Goal: Task Accomplishment & Management: Complete application form

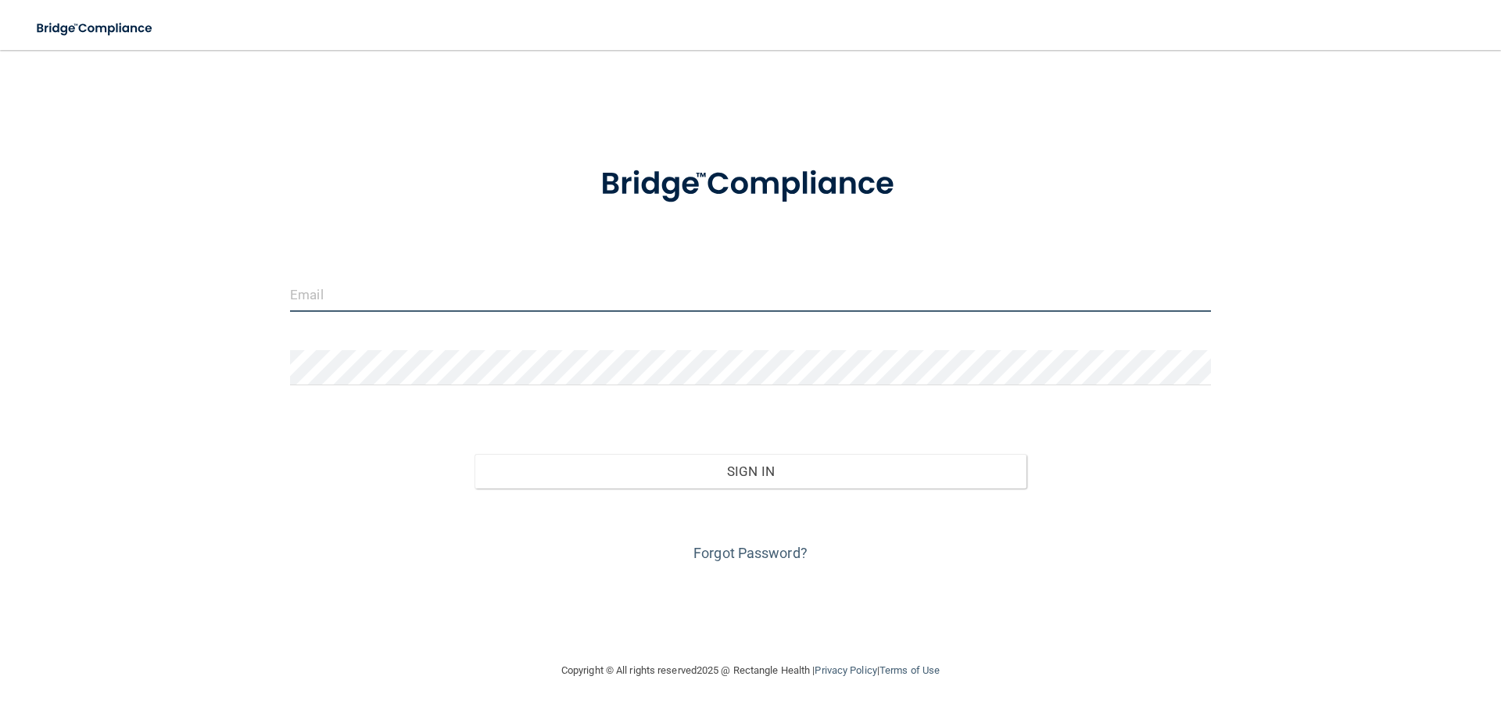
click at [313, 298] on input "email" at bounding box center [750, 294] width 921 height 35
type input "[EMAIL_ADDRESS][DOMAIN_NAME]"
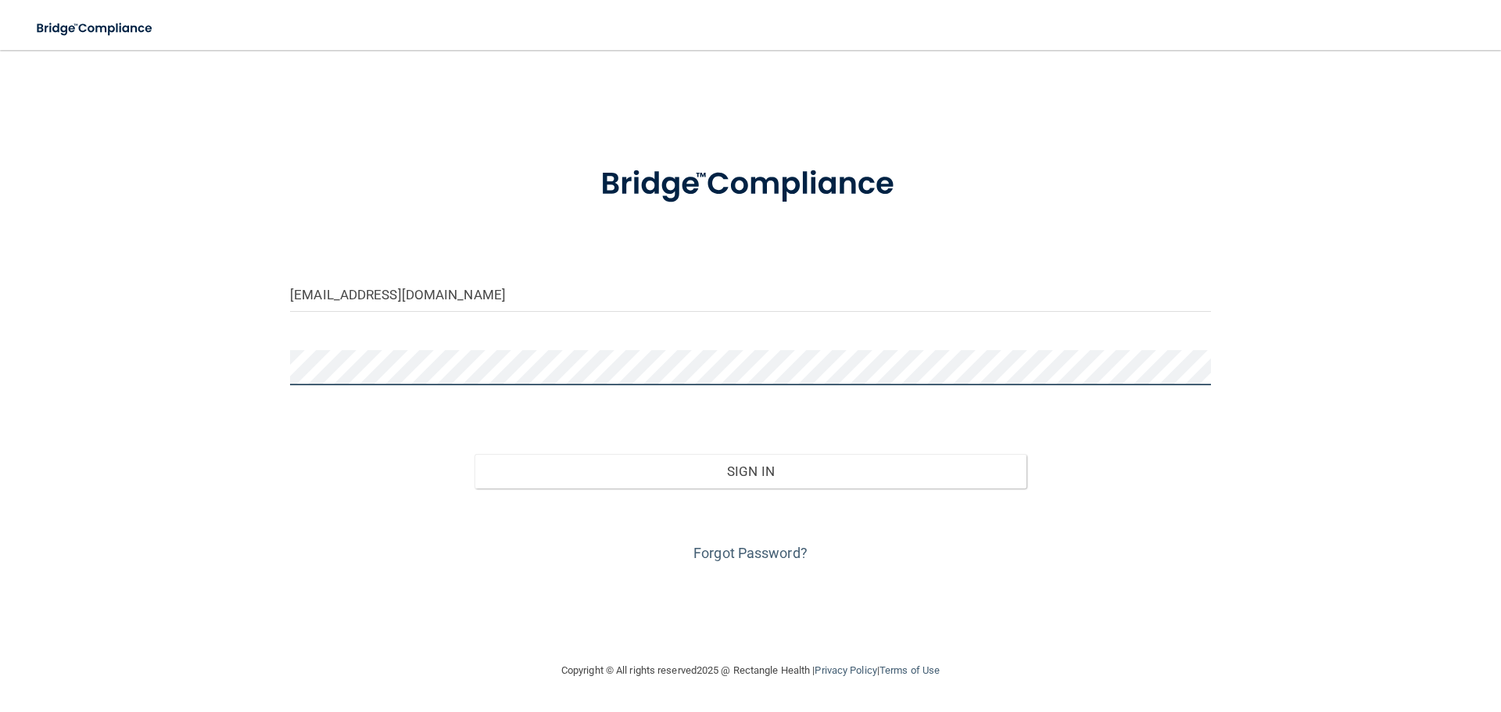
click at [475, 454] on button "Sign In" at bounding box center [751, 471] width 553 height 34
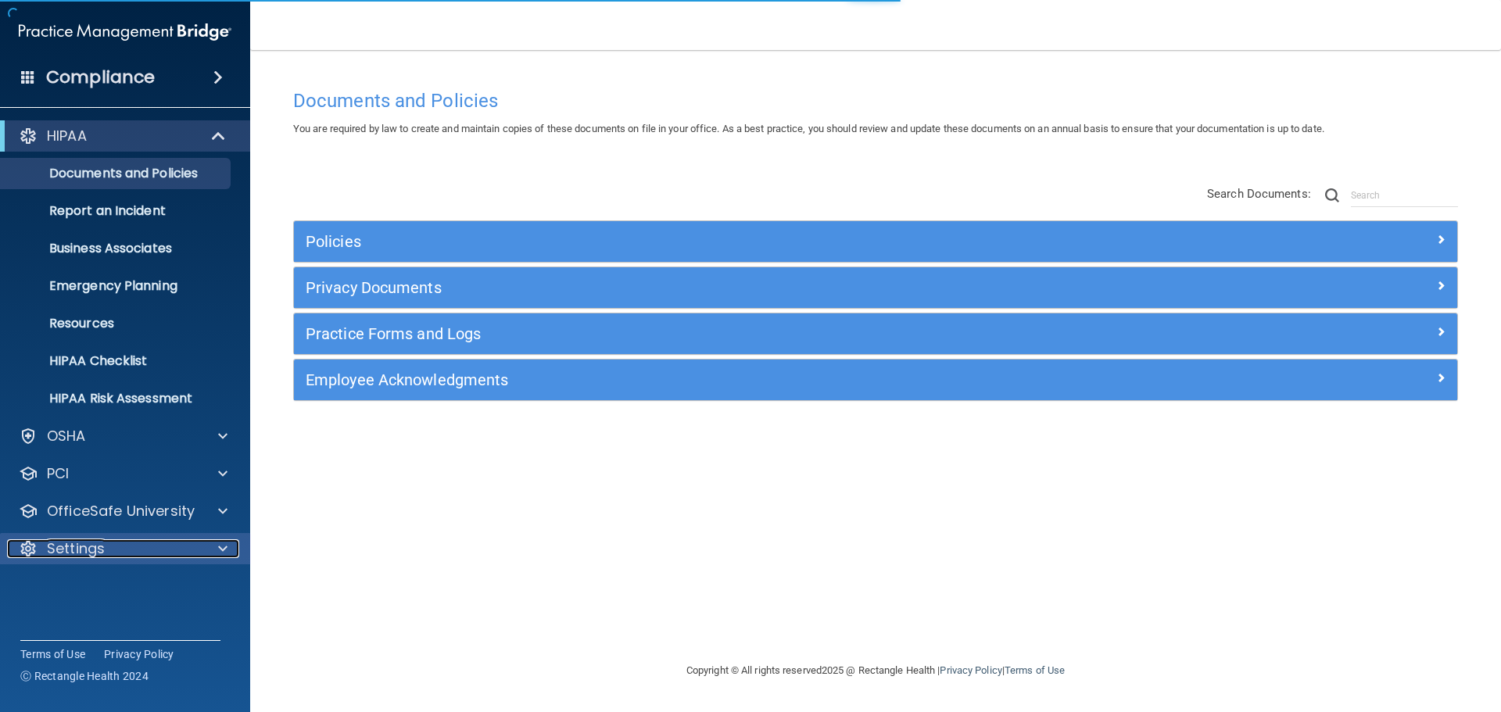
click at [62, 539] on p "Settings" at bounding box center [76, 548] width 58 height 19
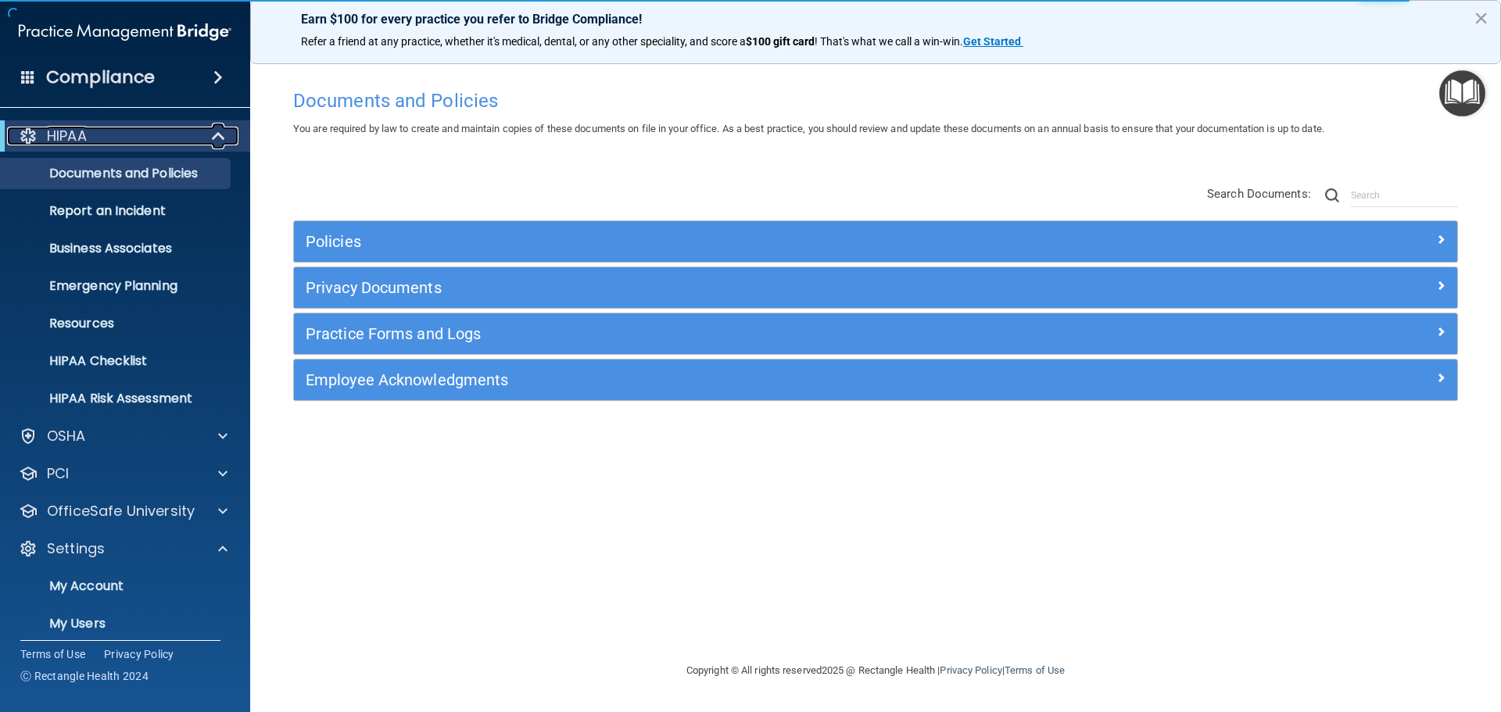
click at [93, 133] on div "HIPAA" at bounding box center [103, 136] width 193 height 19
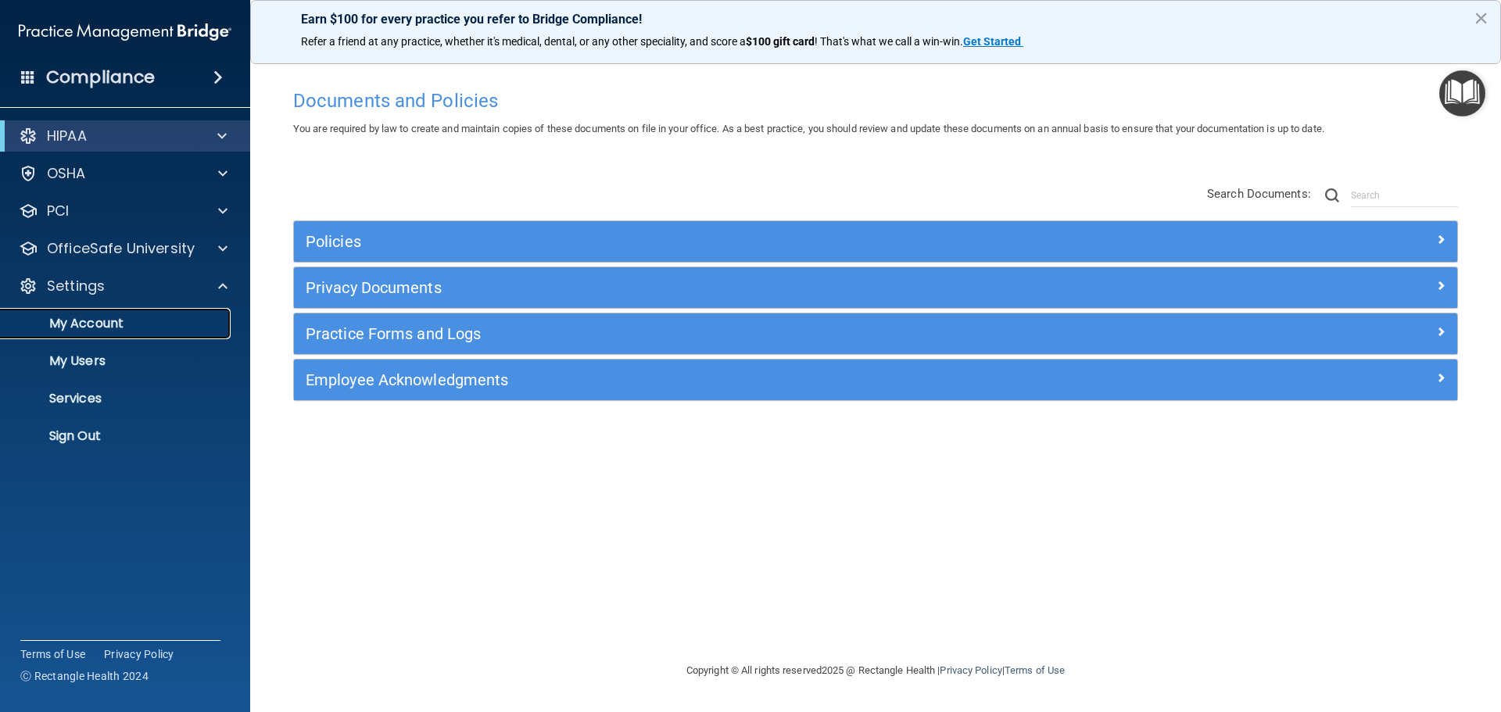
click at [86, 320] on p "My Account" at bounding box center [116, 324] width 213 height 16
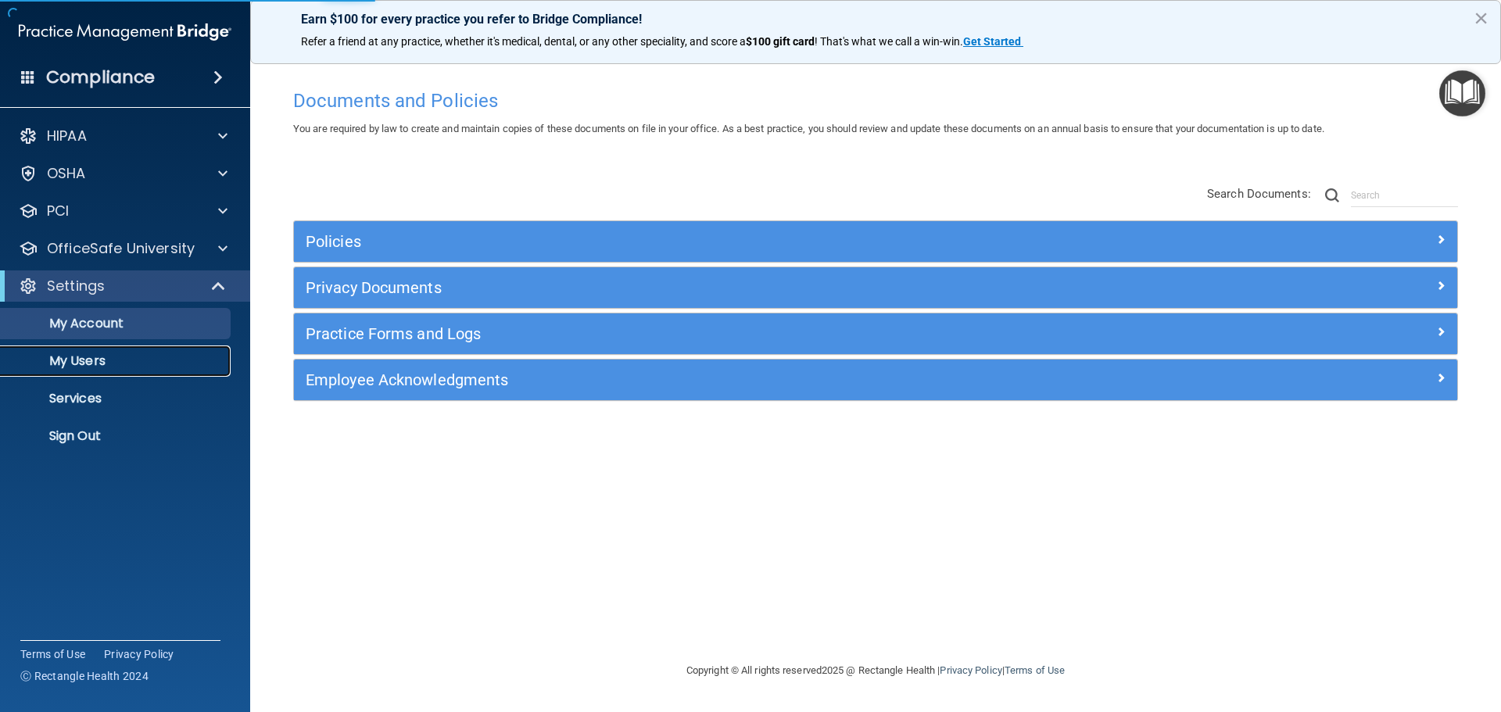
click at [95, 353] on p "My Users" at bounding box center [116, 361] width 213 height 16
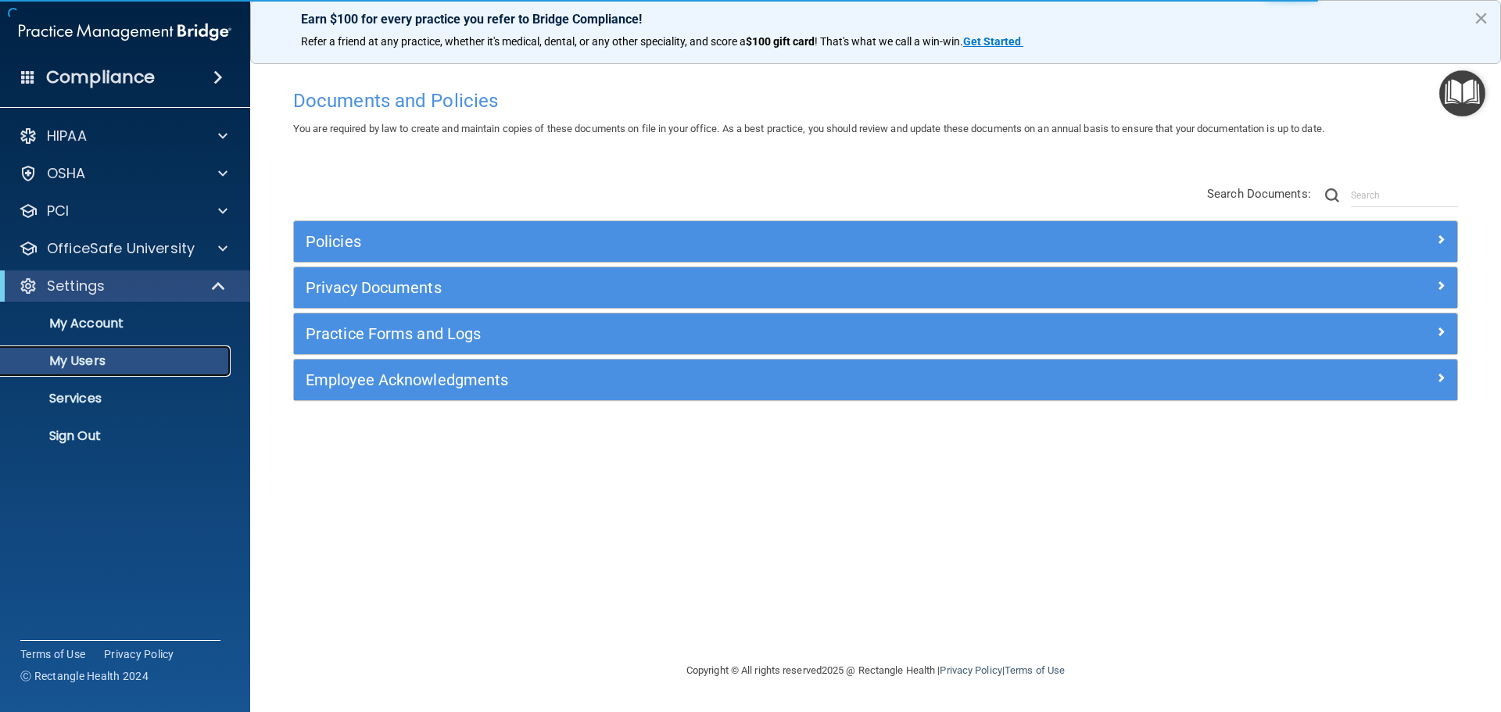
click at [78, 364] on p "My Users" at bounding box center [116, 361] width 213 height 16
select select "20"
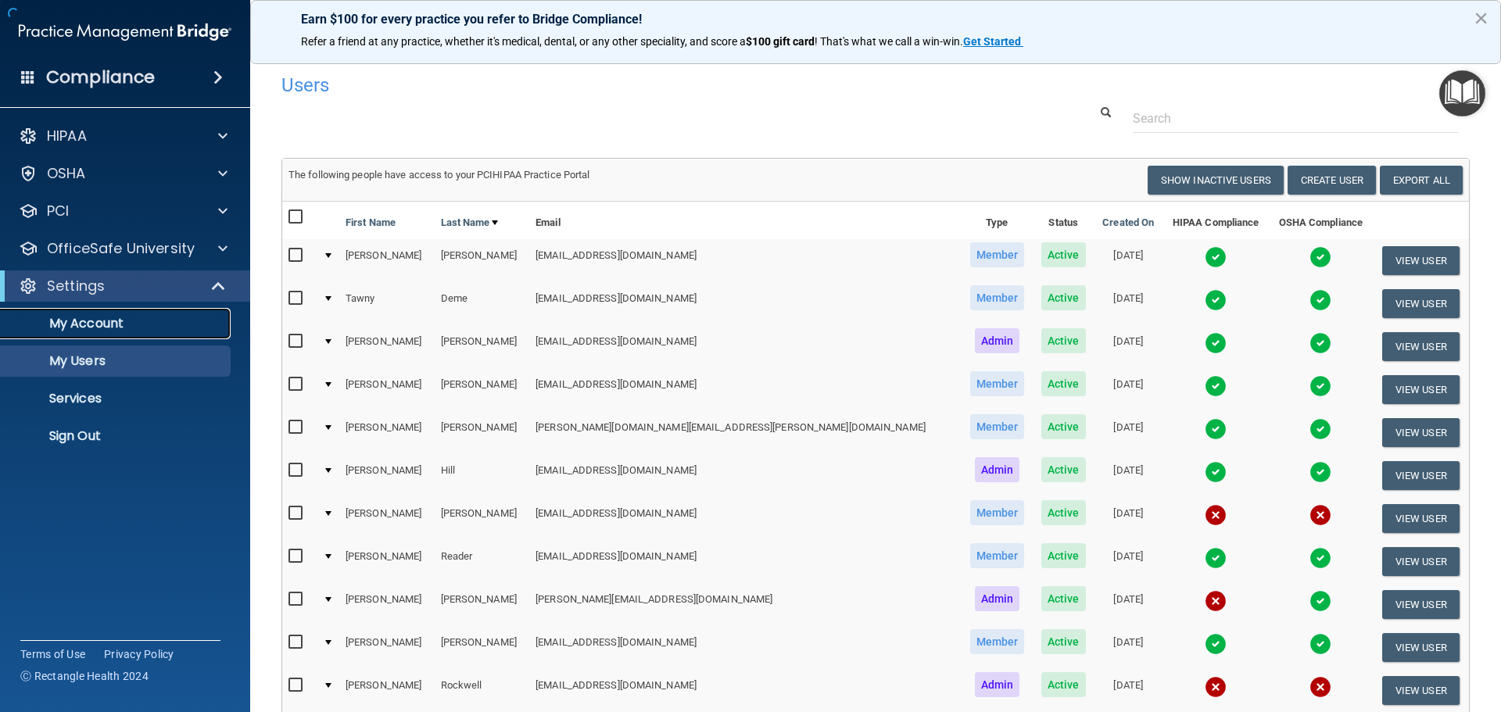
click at [139, 331] on link "My Account" at bounding box center [107, 323] width 246 height 31
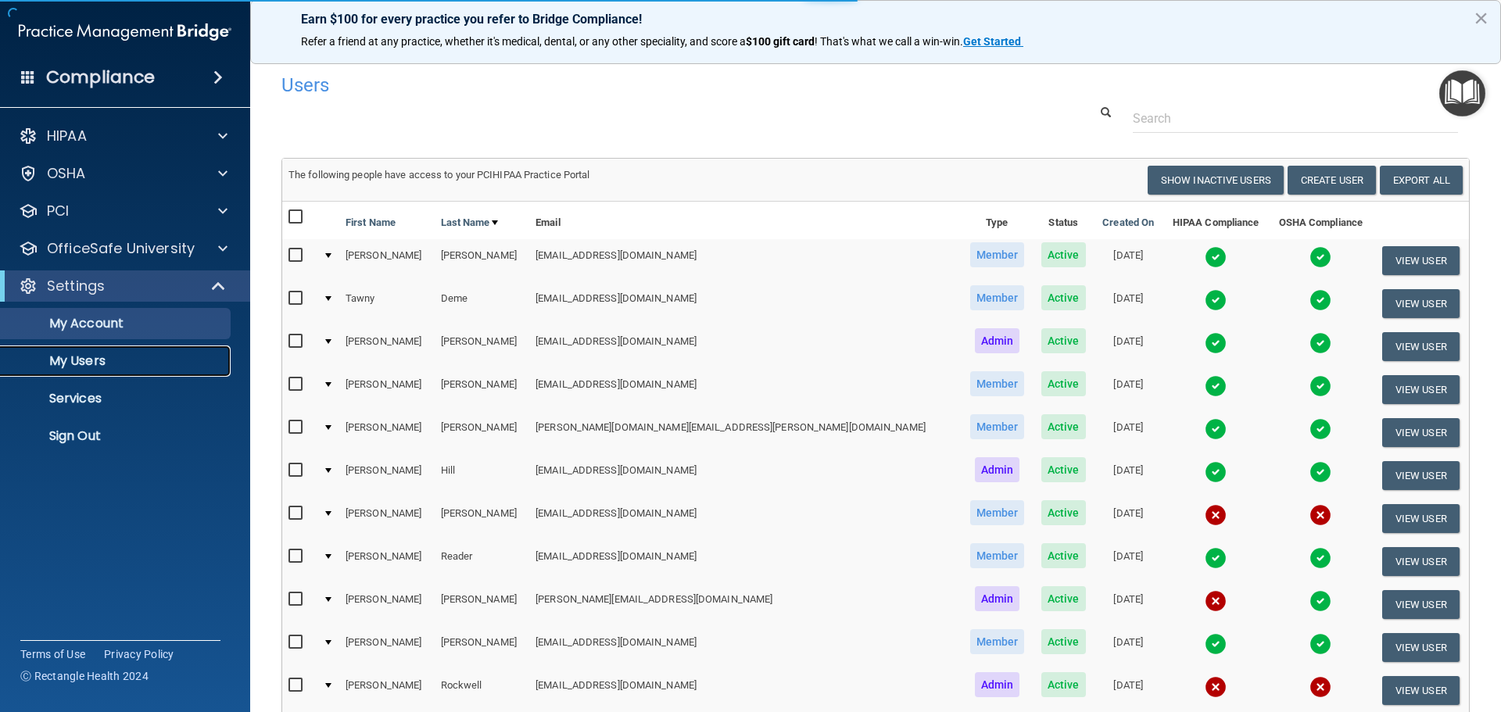
click at [136, 351] on link "My Users" at bounding box center [107, 361] width 246 height 31
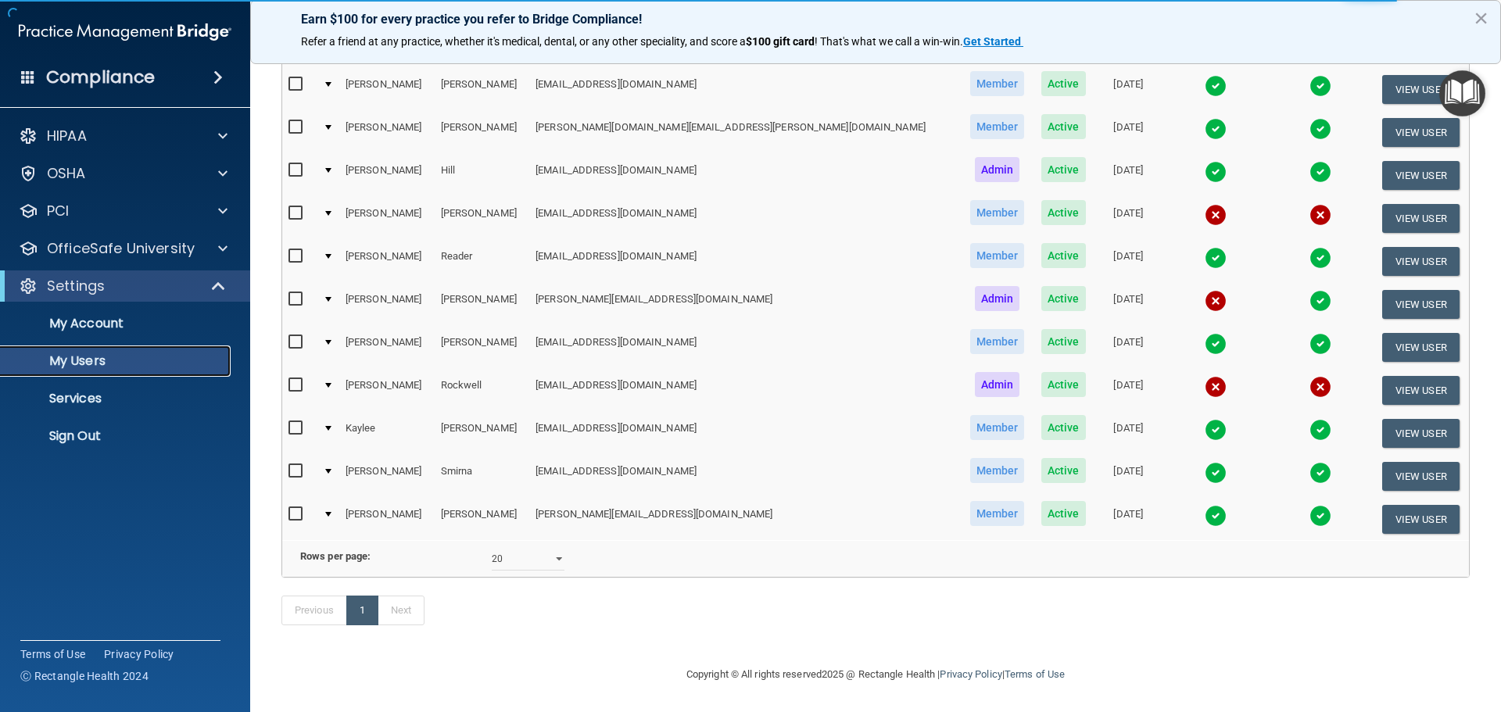
select select "20"
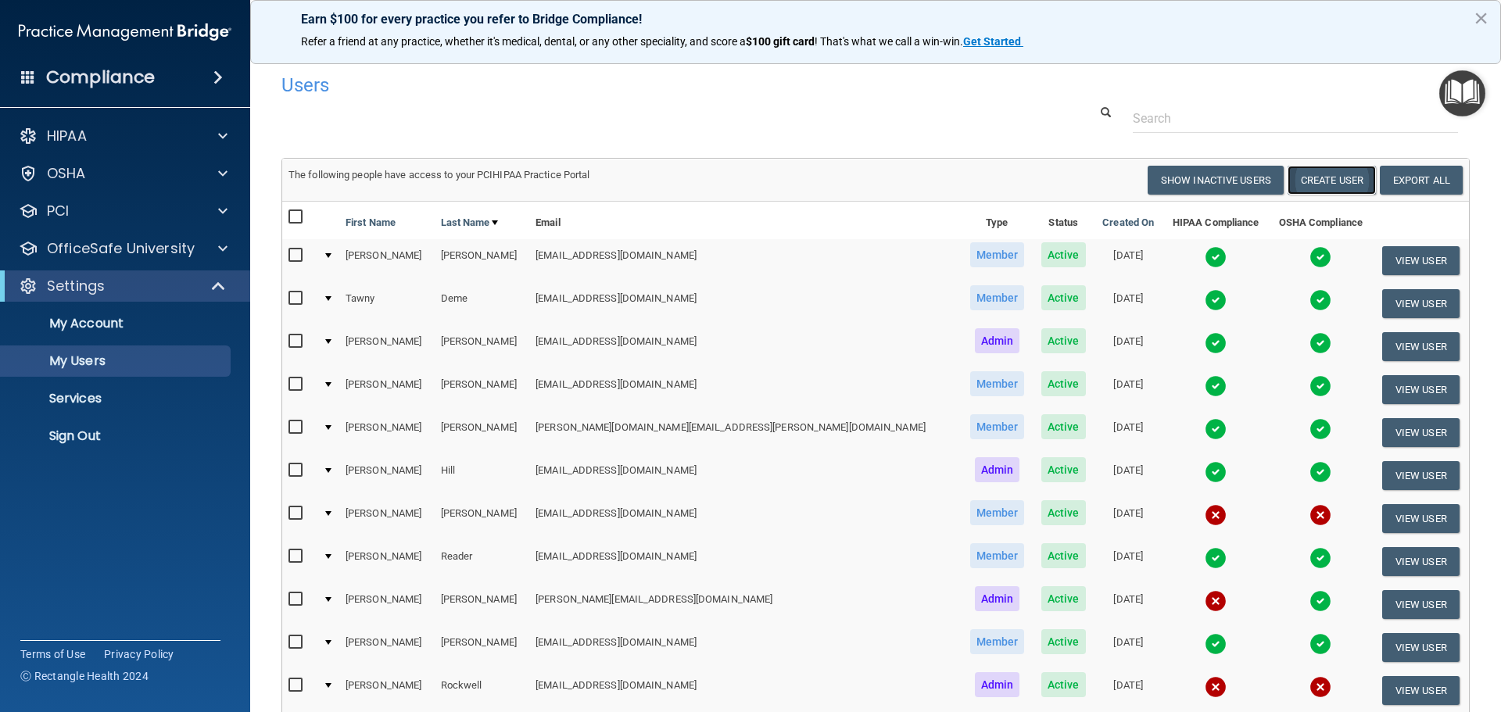
click at [1336, 184] on button "Create User" at bounding box center [1332, 180] width 88 height 29
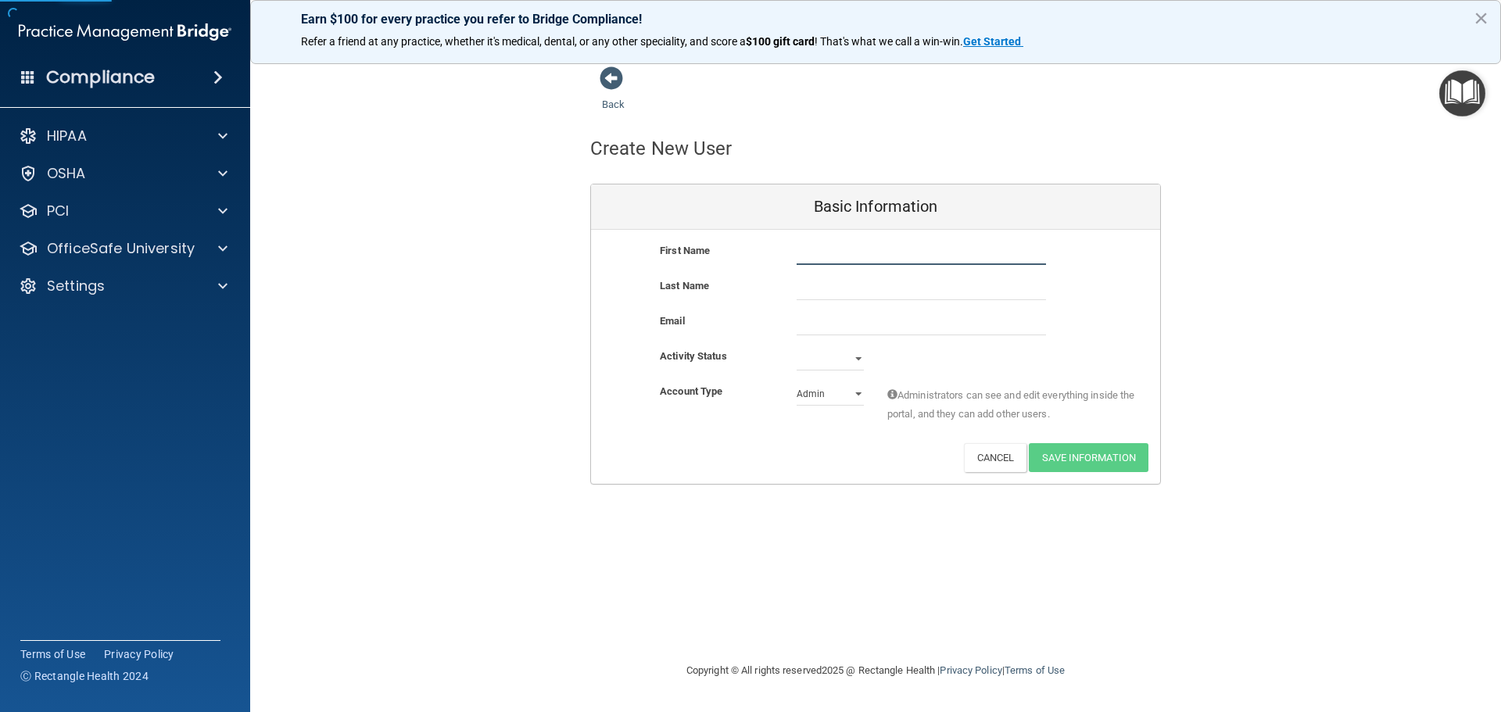
click at [815, 249] on input "text" at bounding box center [921, 253] width 249 height 23
type input "Breeana"
drag, startPoint x: 833, startPoint y: 281, endPoint x: 840, endPoint y: 278, distance: 8.4
click at [833, 281] on input "text" at bounding box center [921, 288] width 249 height 23
type input "[PERSON_NAME]"
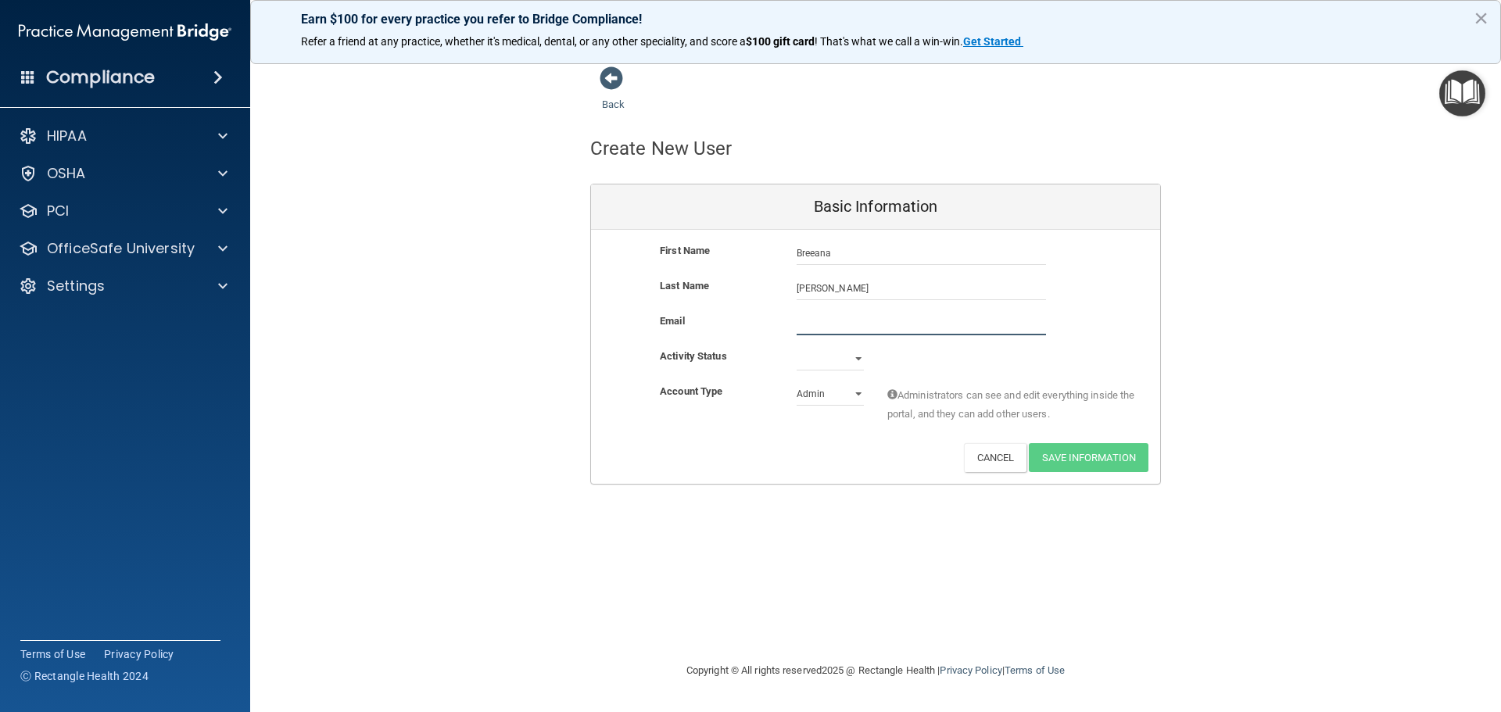
click at [815, 324] on input "email" at bounding box center [921, 323] width 249 height 23
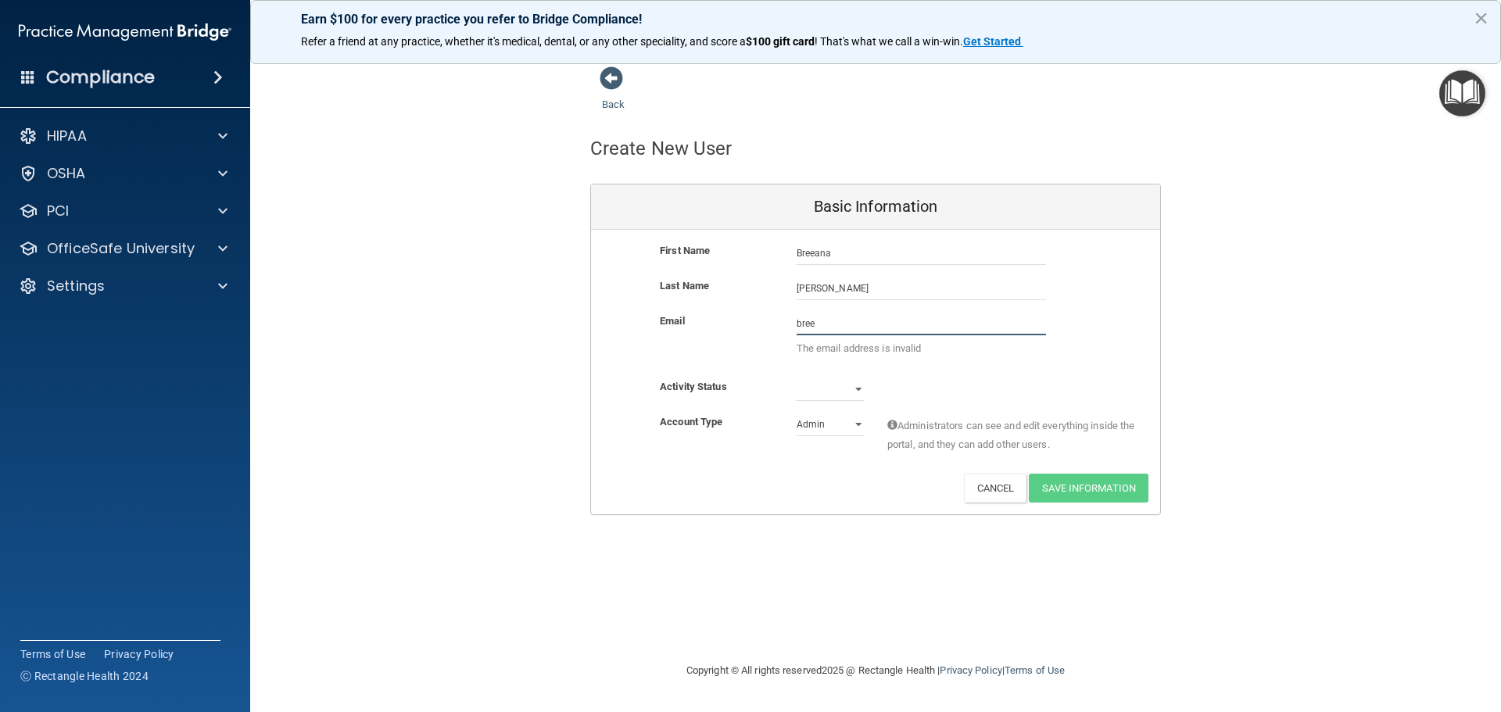
type input "[EMAIL_ADDRESS][DOMAIN_NAME]"
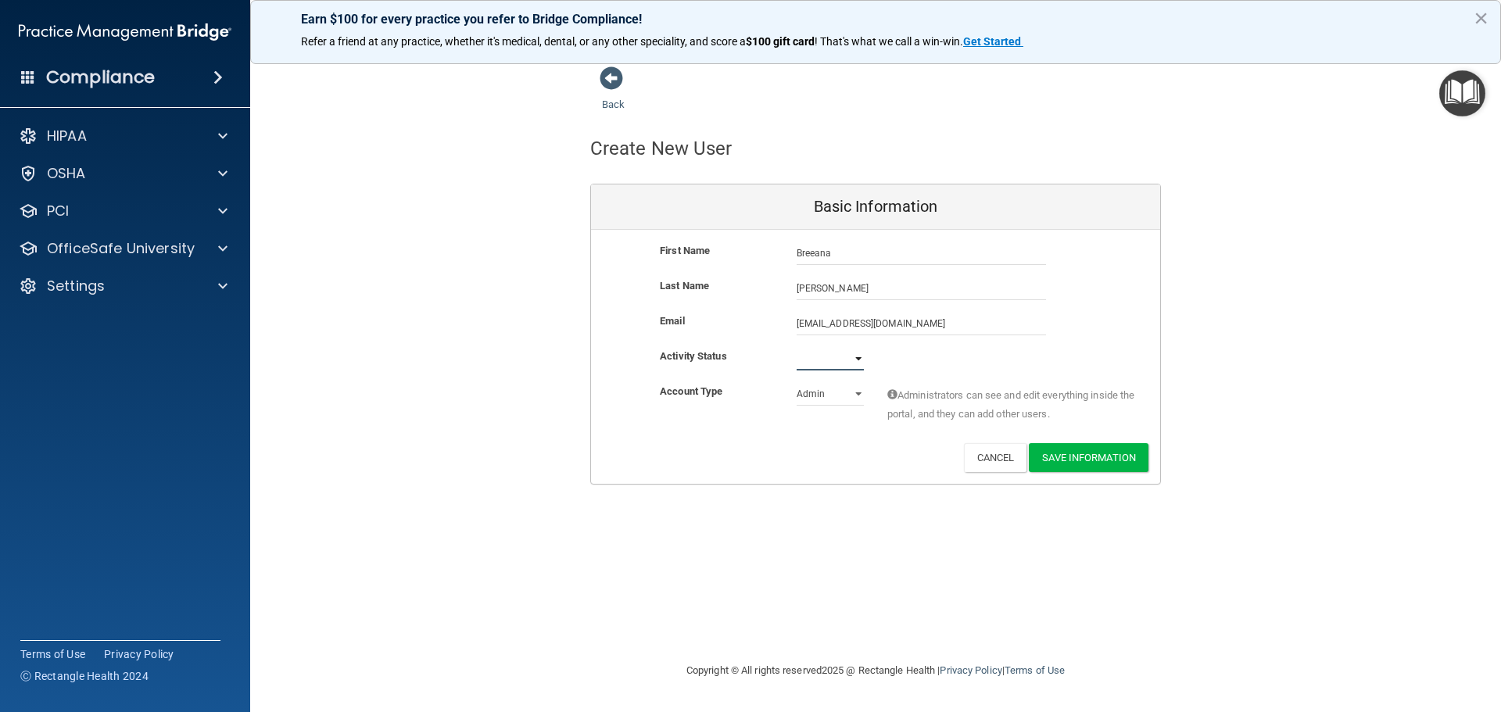
click at [826, 356] on select "Active Inactive" at bounding box center [830, 358] width 67 height 23
select select "active"
click at [797, 347] on select "Active Inactive" at bounding box center [830, 358] width 67 height 23
click at [811, 402] on select "Admin Member" at bounding box center [830, 393] width 67 height 23
select select "practice_member"
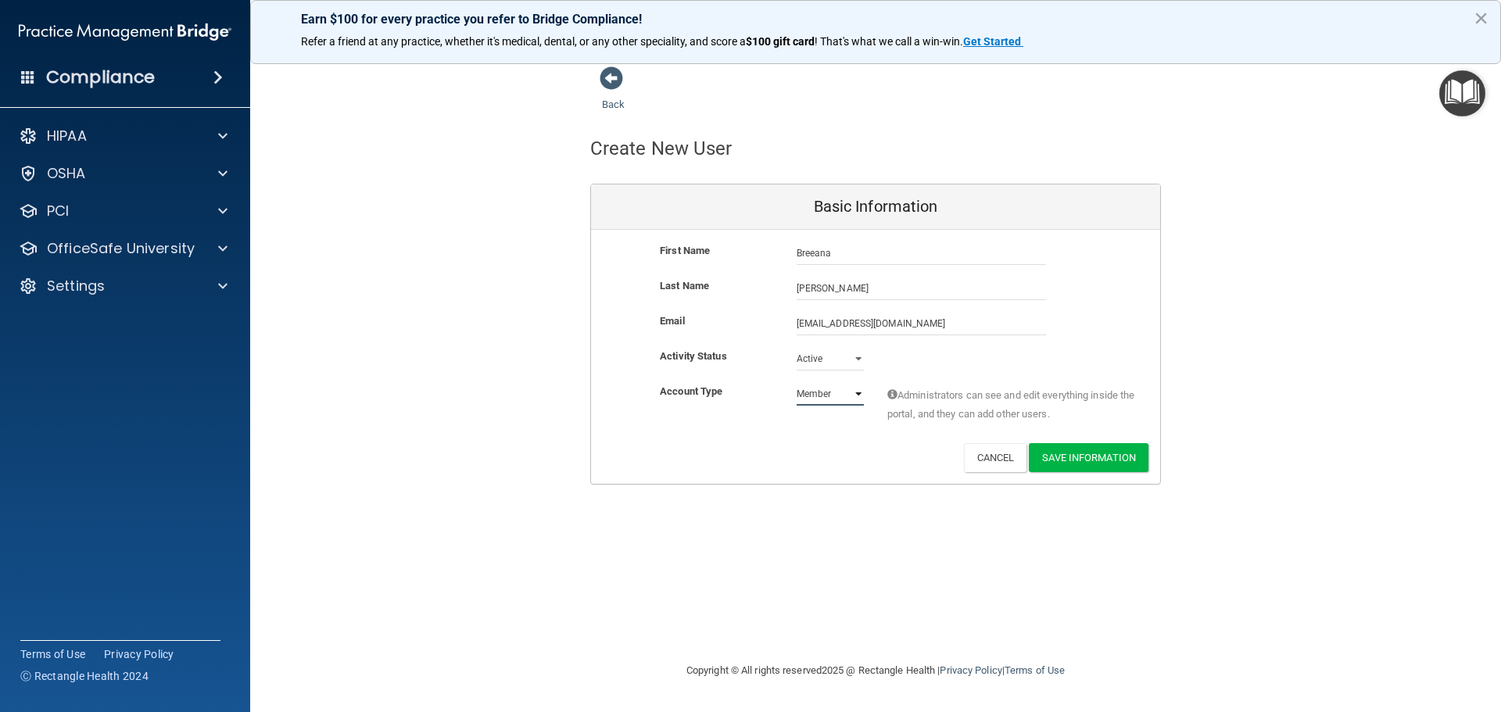
click at [797, 382] on select "Admin Member" at bounding box center [830, 393] width 67 height 23
click at [1091, 457] on button "Save Information" at bounding box center [1089, 457] width 120 height 29
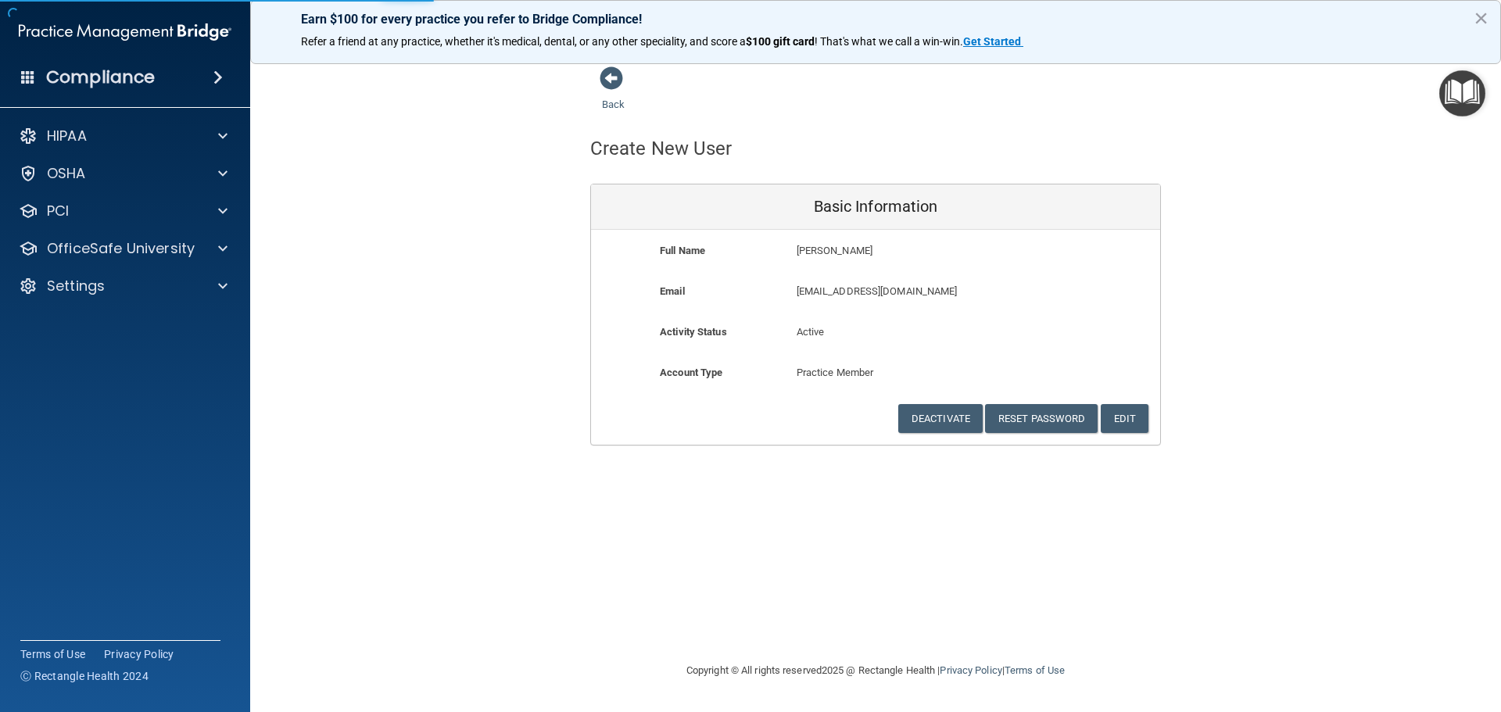
drag, startPoint x: 1174, startPoint y: 88, endPoint x: 1126, endPoint y: 107, distance: 52.3
click at [1173, 87] on div "Back Create New User Basic Information Full Name [PERSON_NAME] [PERSON_NAME] La…" at bounding box center [875, 256] width 1188 height 380
click at [617, 81] on span at bounding box center [611, 77] width 23 height 23
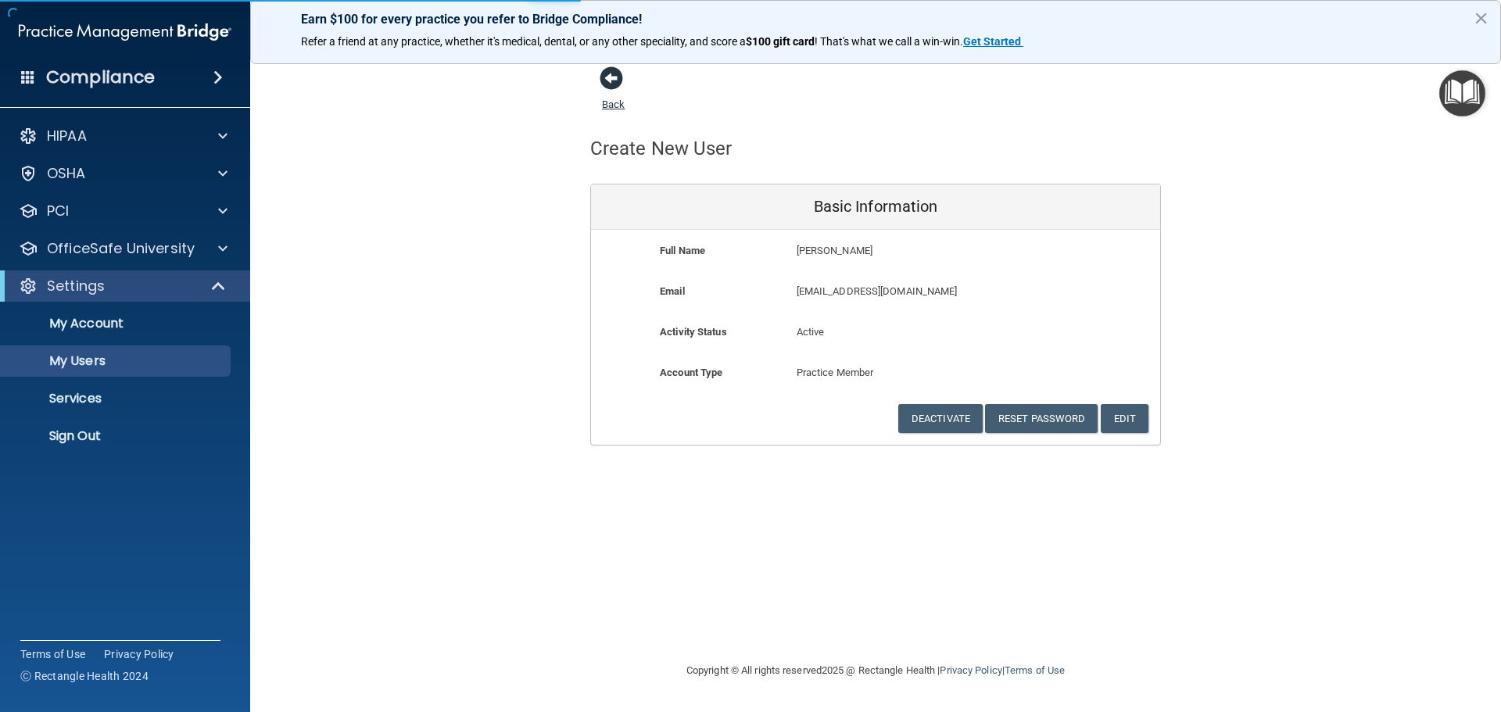
click at [613, 81] on span at bounding box center [611, 77] width 23 height 23
click at [94, 327] on p "My Account" at bounding box center [116, 324] width 213 height 16
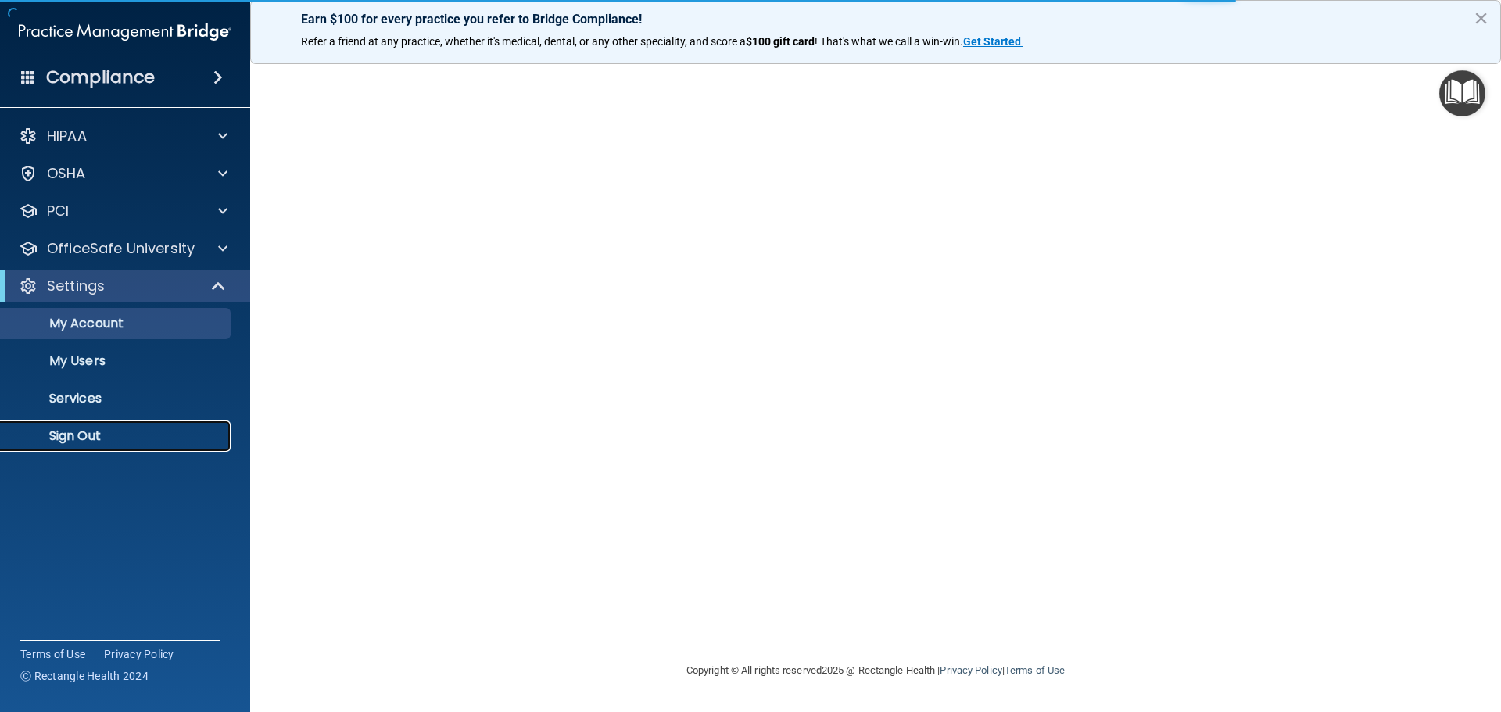
click at [73, 433] on p "Sign Out" at bounding box center [116, 436] width 213 height 16
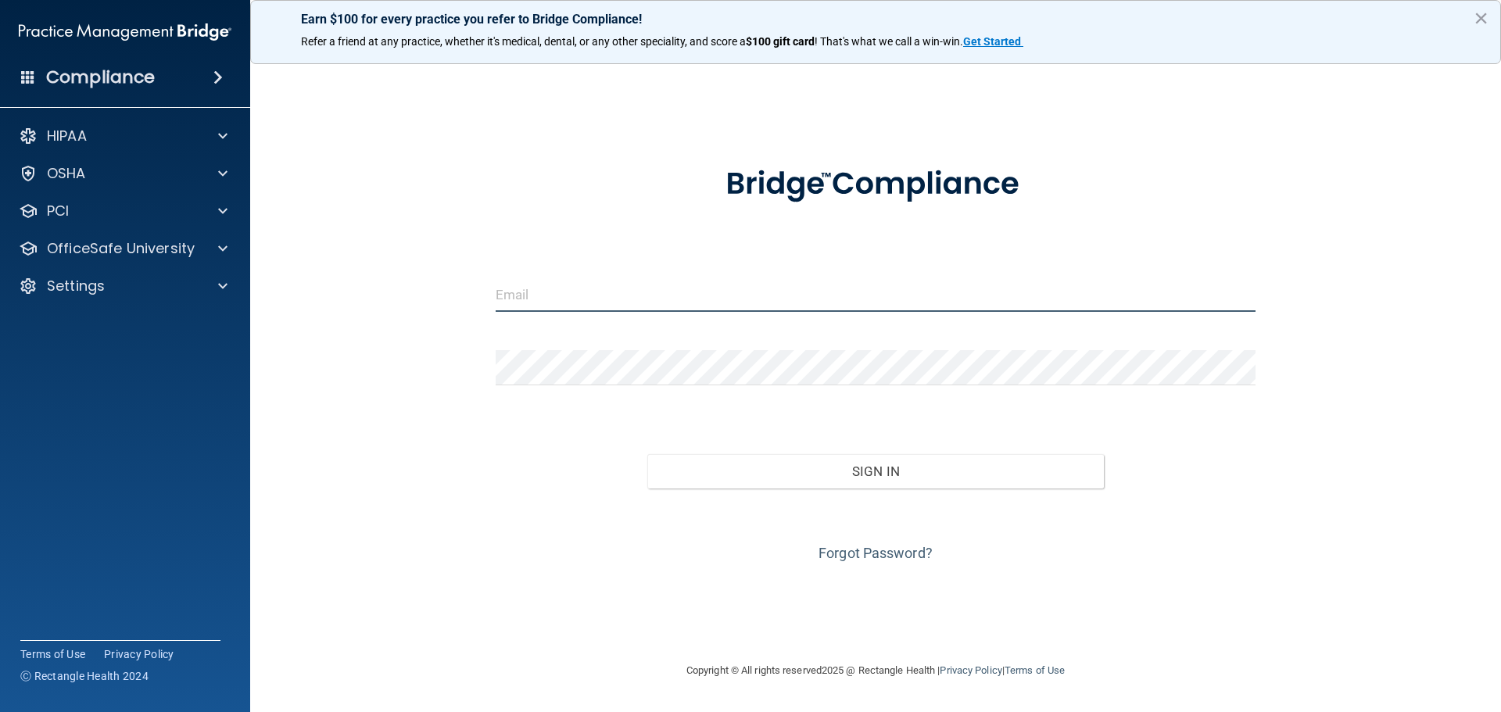
click at [573, 288] on input "email" at bounding box center [876, 294] width 761 height 35
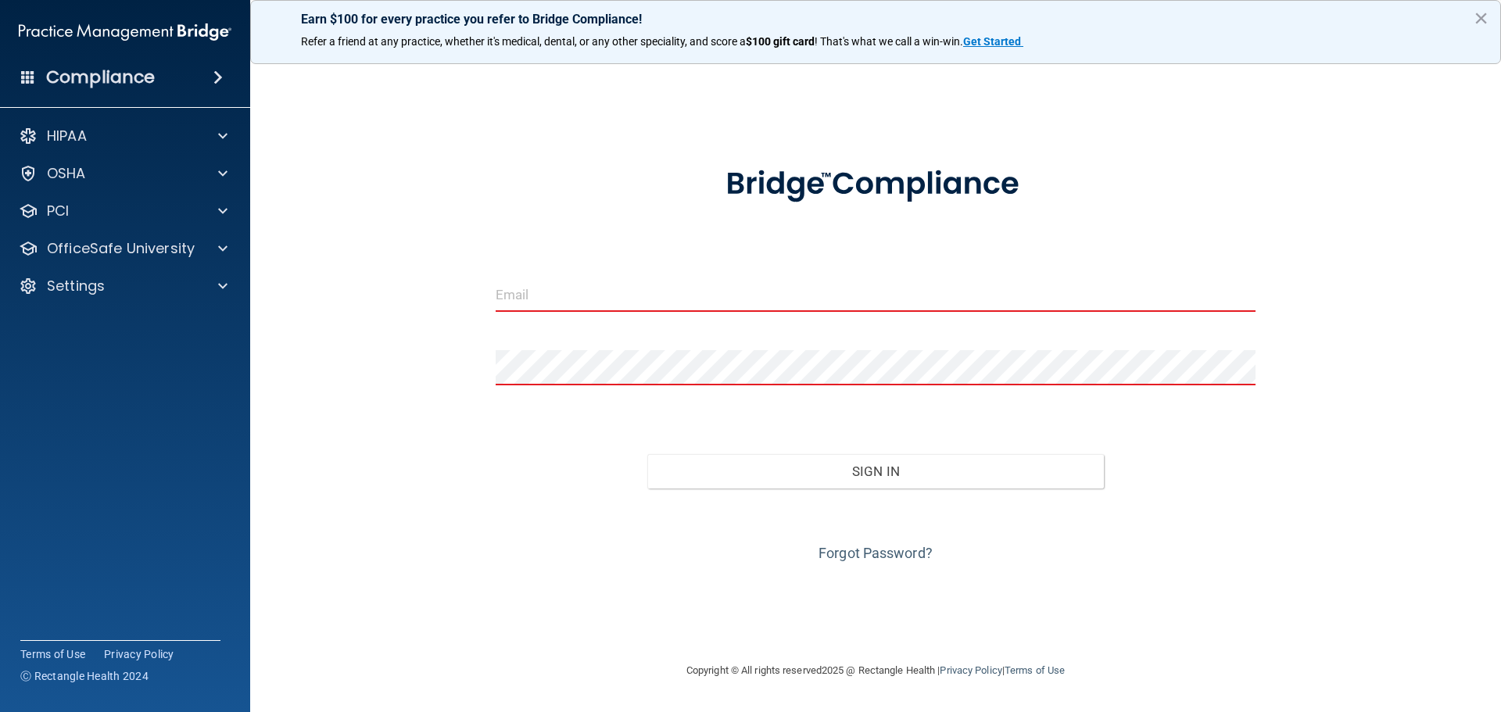
click at [439, 384] on div "Invalid email/password. You don't have permission to access that page. Sign In …" at bounding box center [875, 356] width 1188 height 580
click at [544, 291] on input "email" at bounding box center [876, 294] width 761 height 35
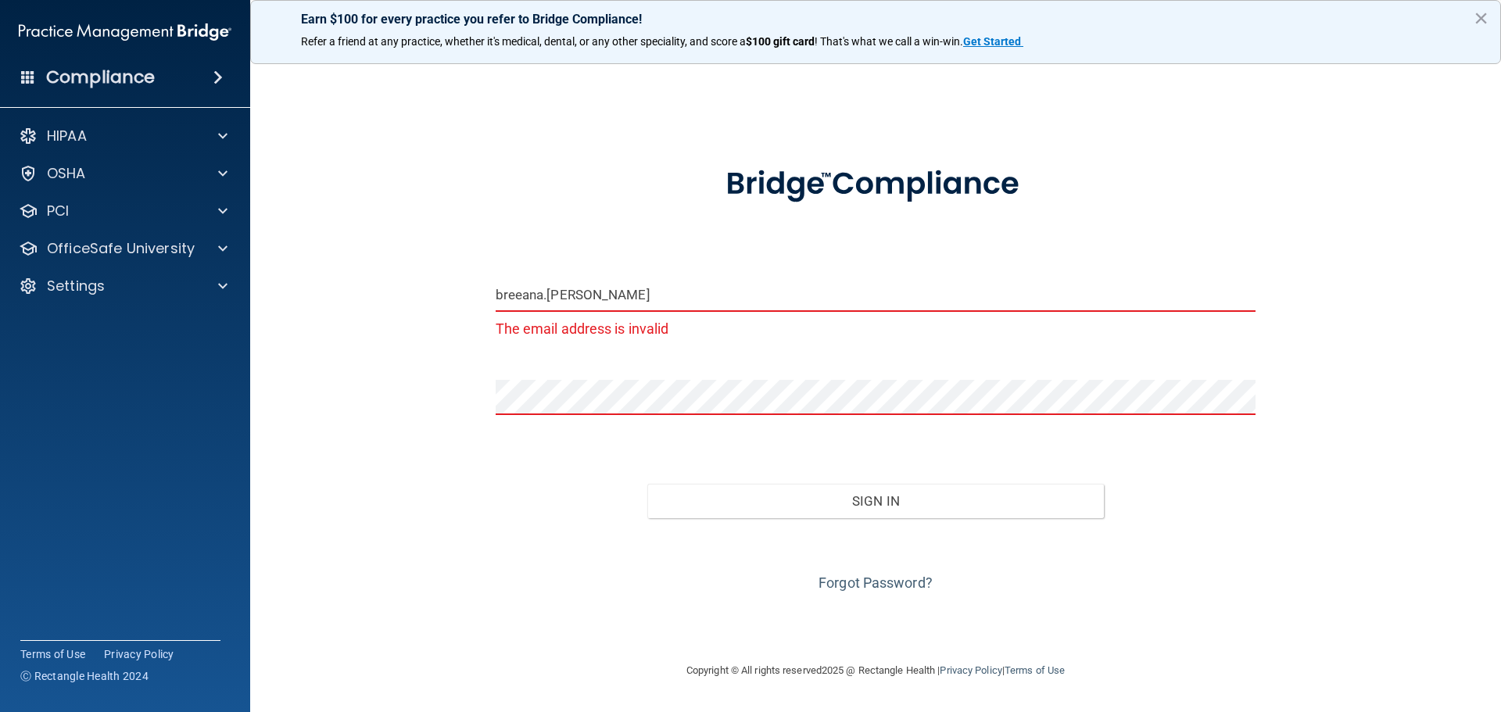
type input "[EMAIL_ADDRESS][DOMAIN_NAME]"
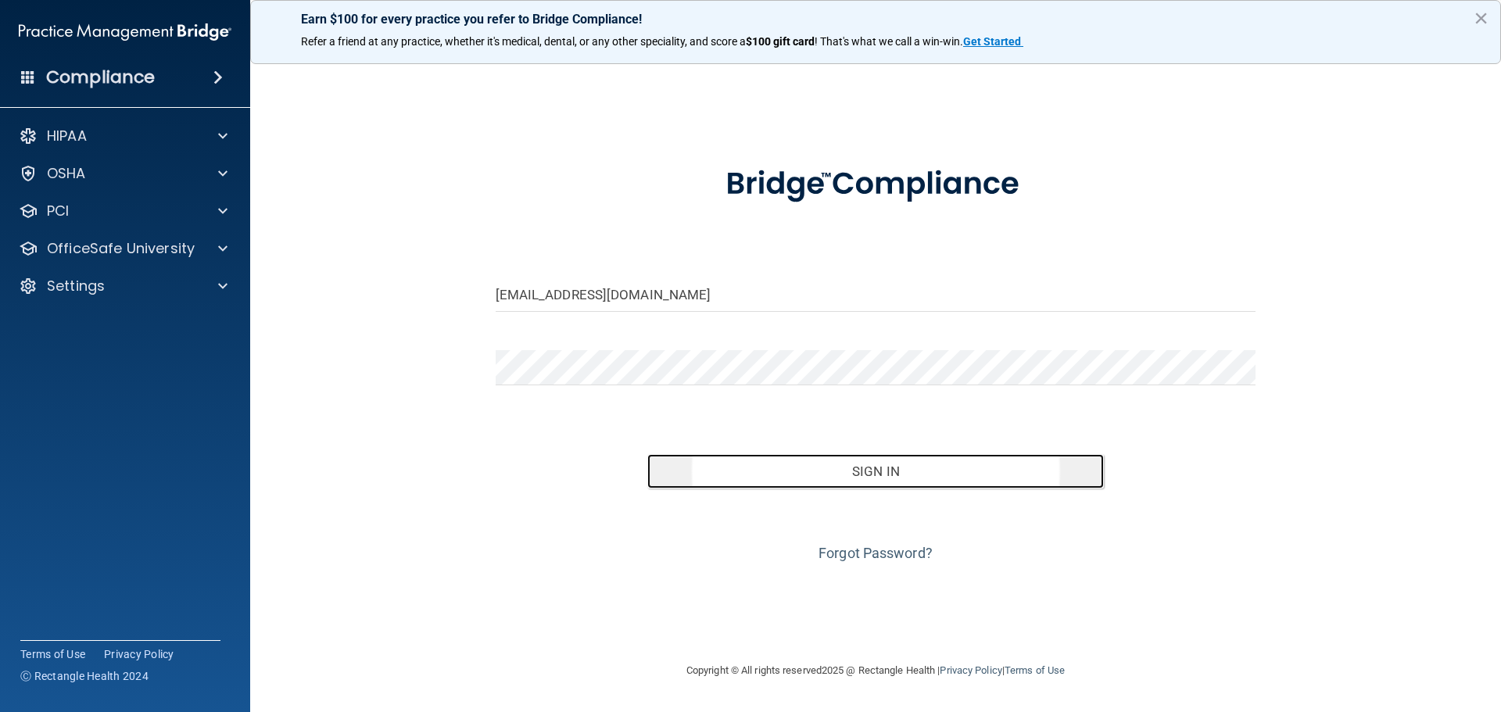
click at [904, 475] on button "Sign In" at bounding box center [875, 471] width 457 height 34
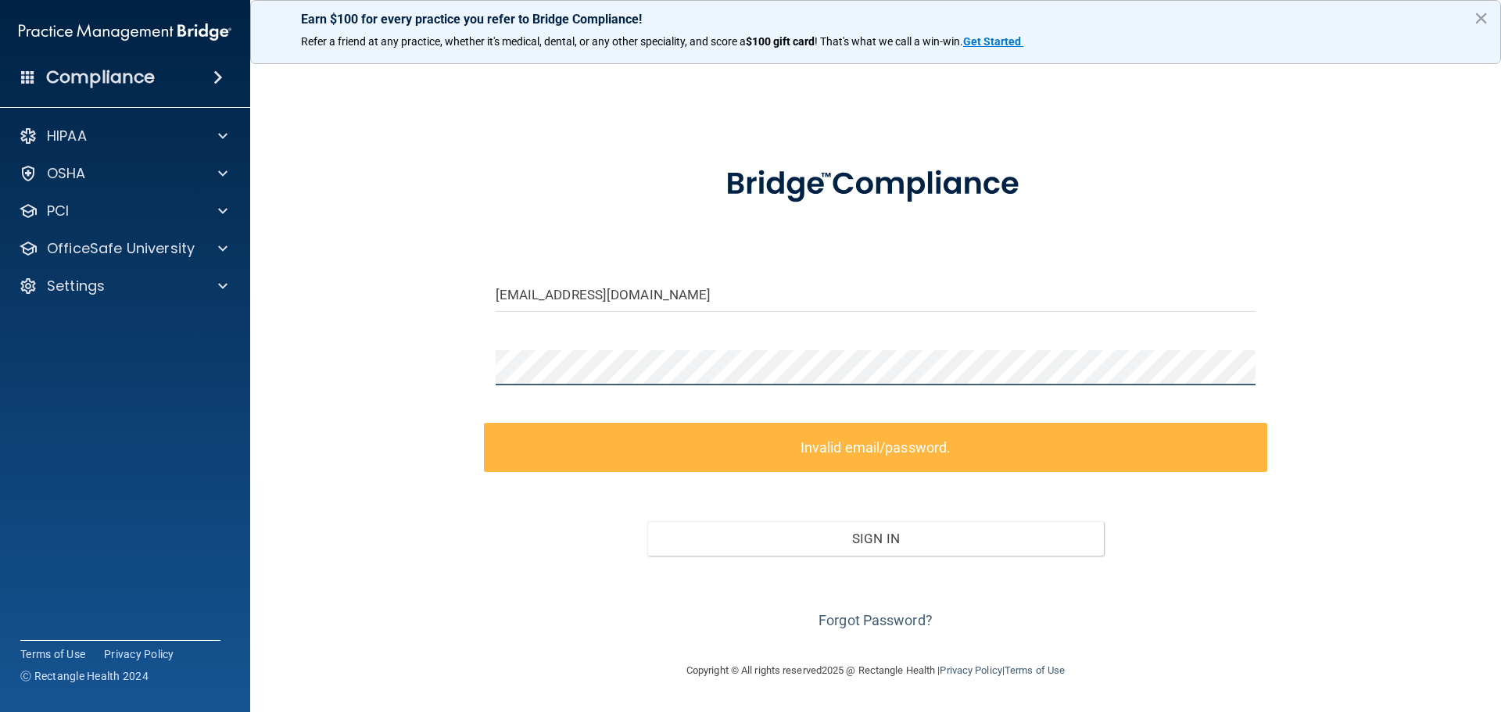
click at [427, 392] on div "[EMAIL_ADDRESS][DOMAIN_NAME] Invalid email/password. You don't have permission …" at bounding box center [875, 356] width 1188 height 580
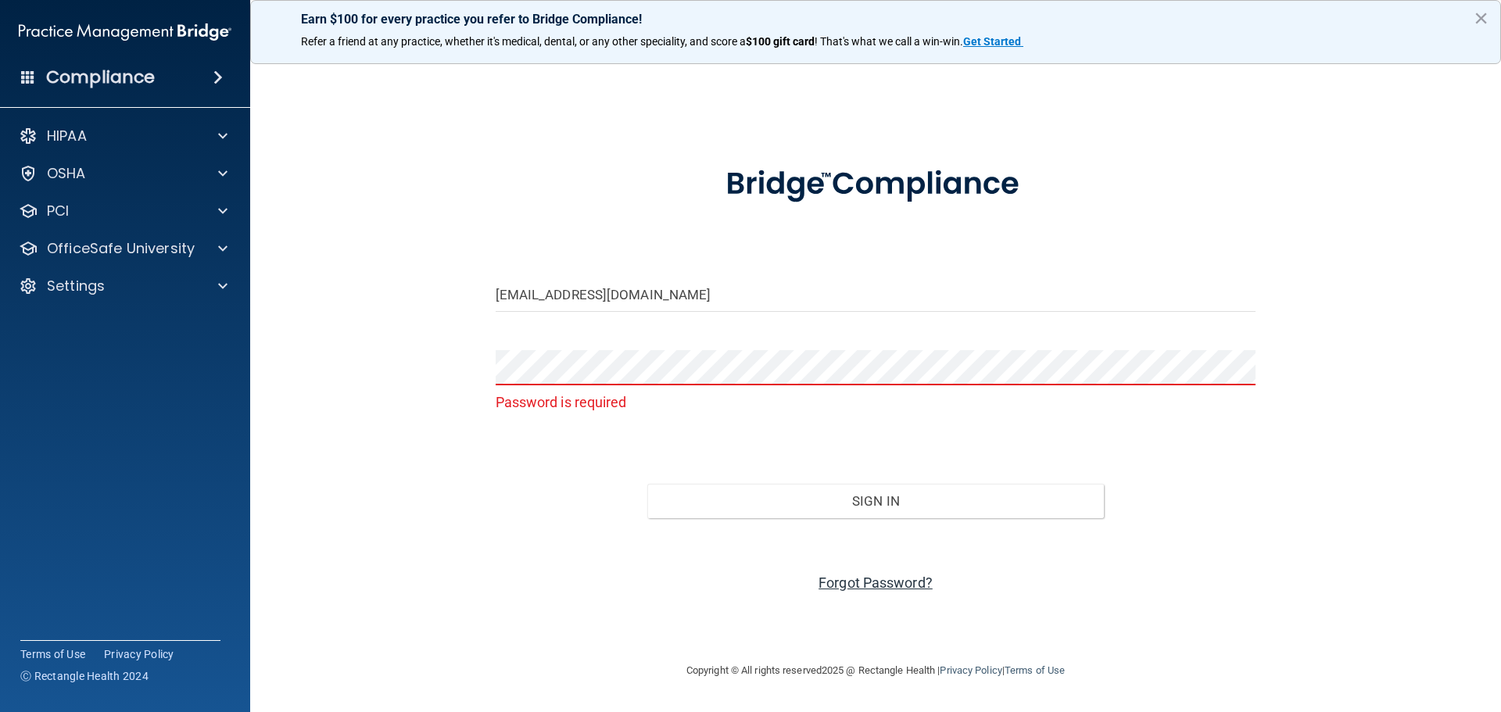
click at [877, 585] on link "Forgot Password?" at bounding box center [876, 583] width 114 height 16
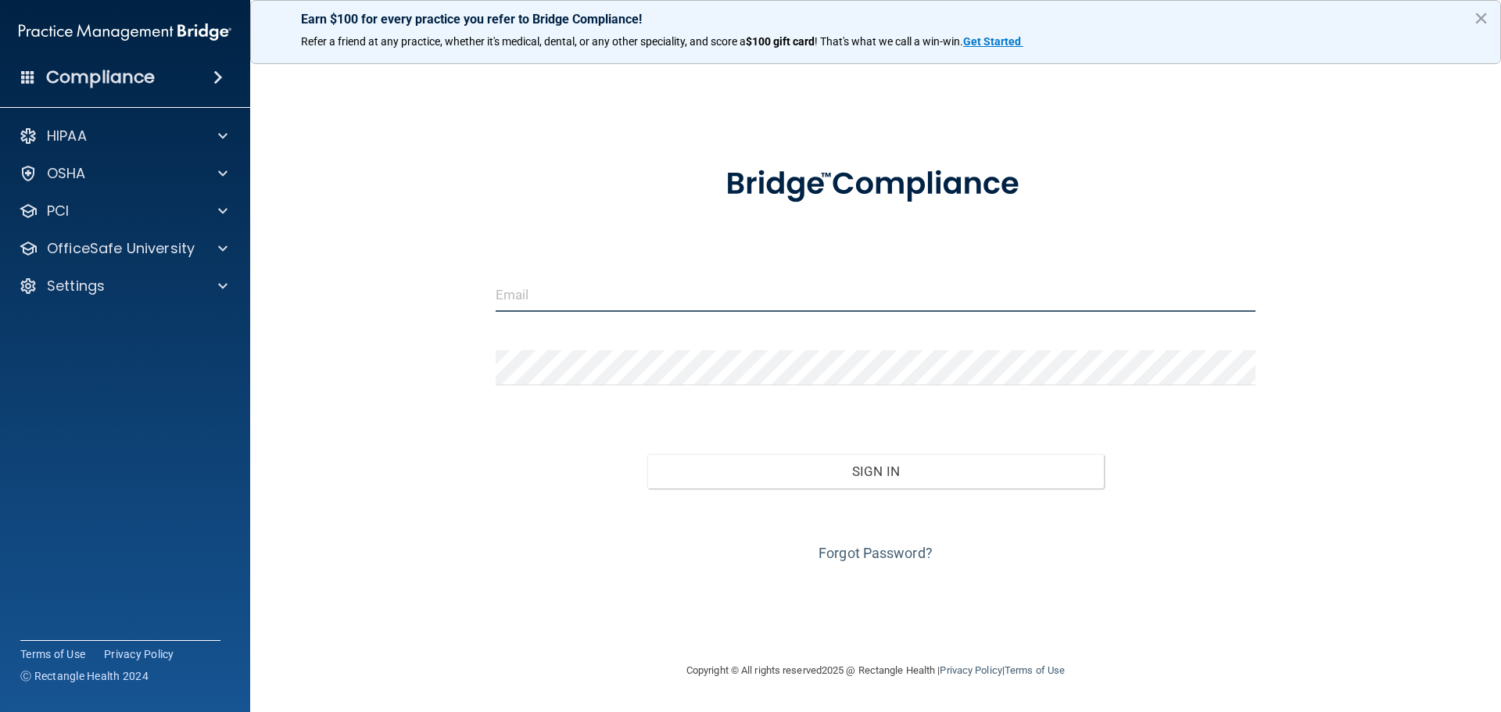
click at [571, 310] on input "email" at bounding box center [876, 294] width 761 height 35
click at [557, 289] on input "email" at bounding box center [876, 294] width 761 height 35
type input "[EMAIL_ADDRESS][DOMAIN_NAME]"
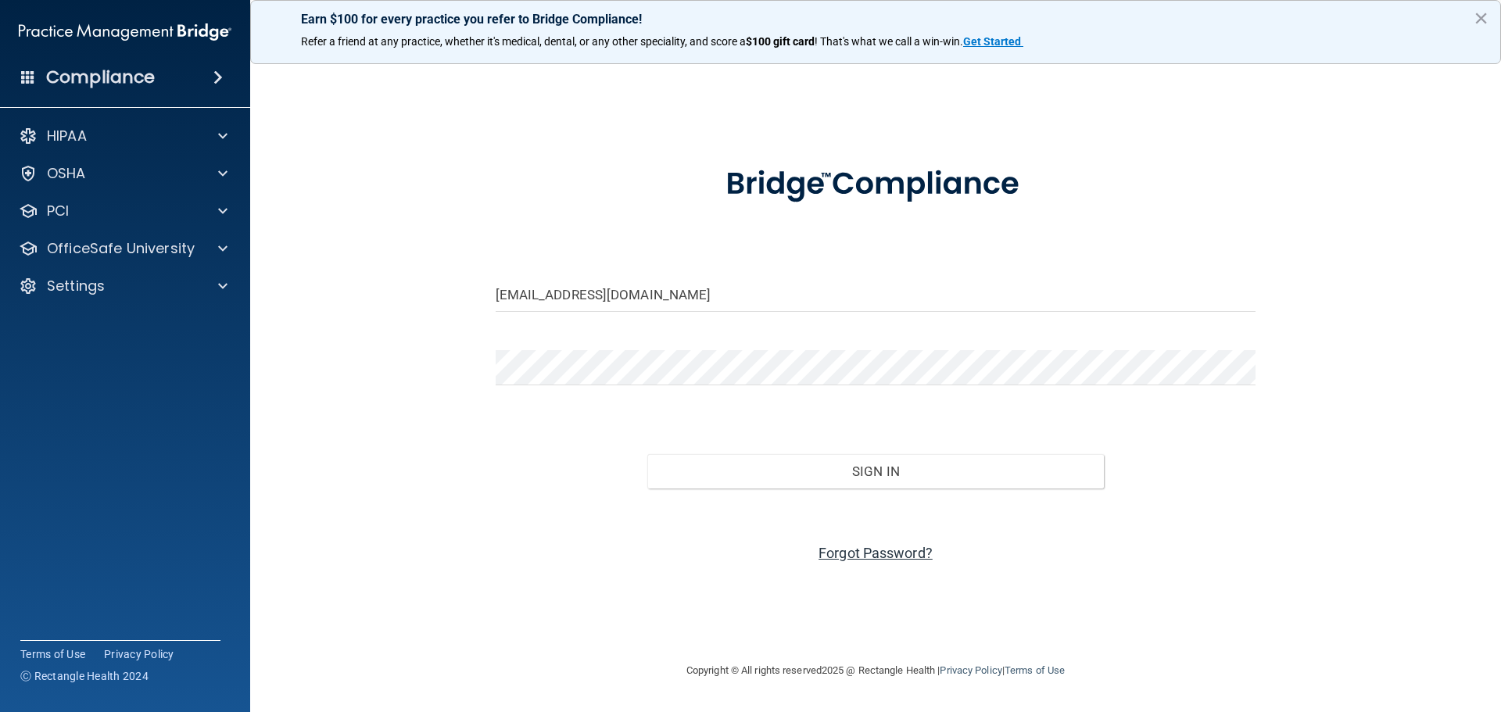
click at [862, 550] on link "Forgot Password?" at bounding box center [876, 553] width 114 height 16
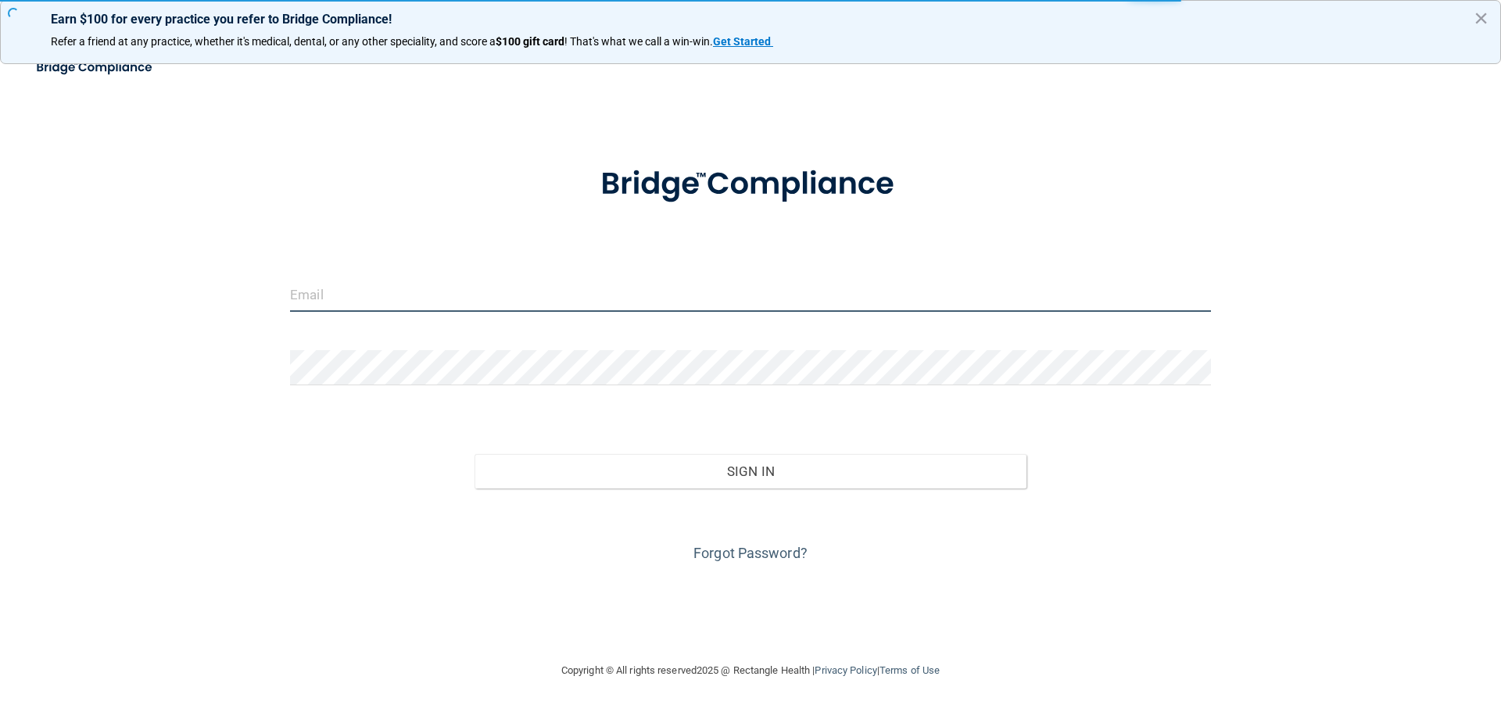
click at [327, 299] on div "Invalid email/password. You don't have permission to access that page. Sign In …" at bounding box center [750, 356] width 1438 height 580
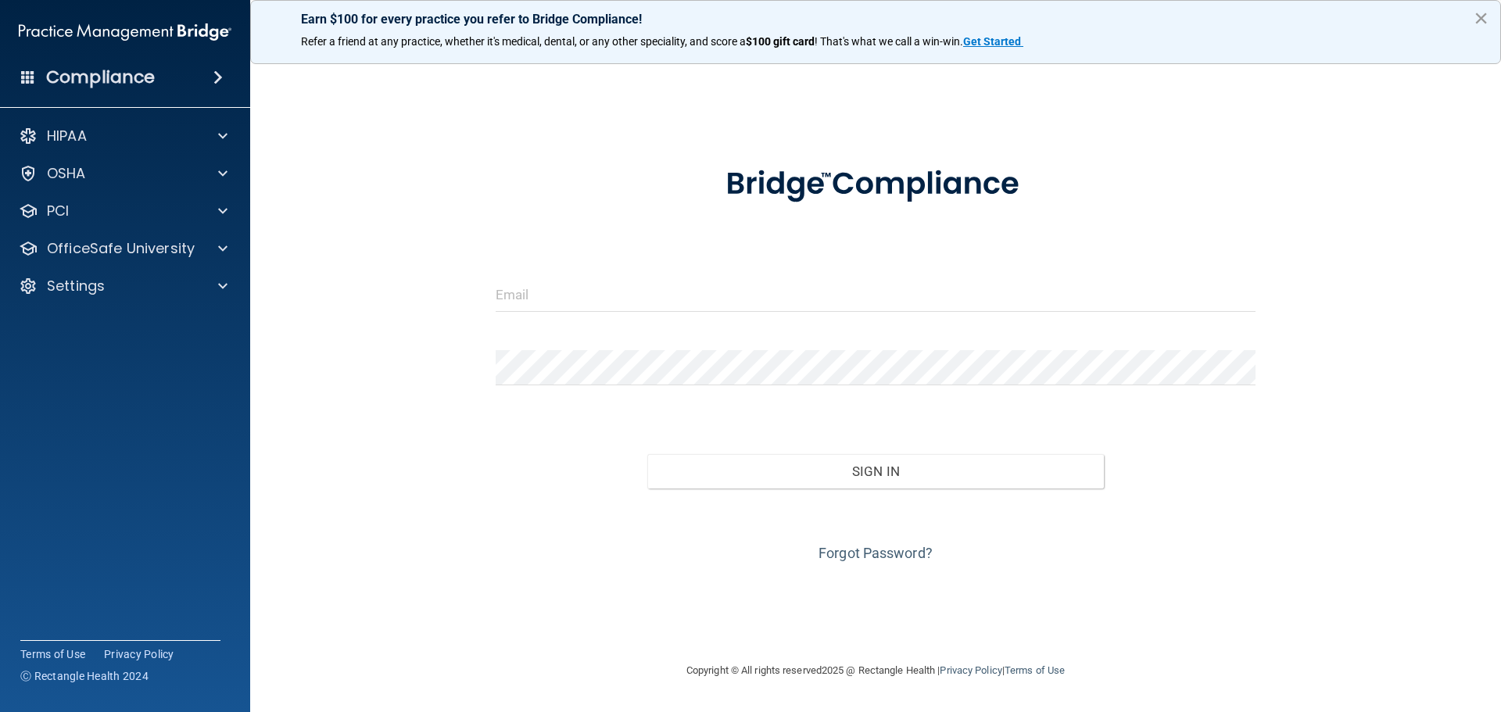
click at [1483, 21] on button "×" at bounding box center [1481, 17] width 15 height 25
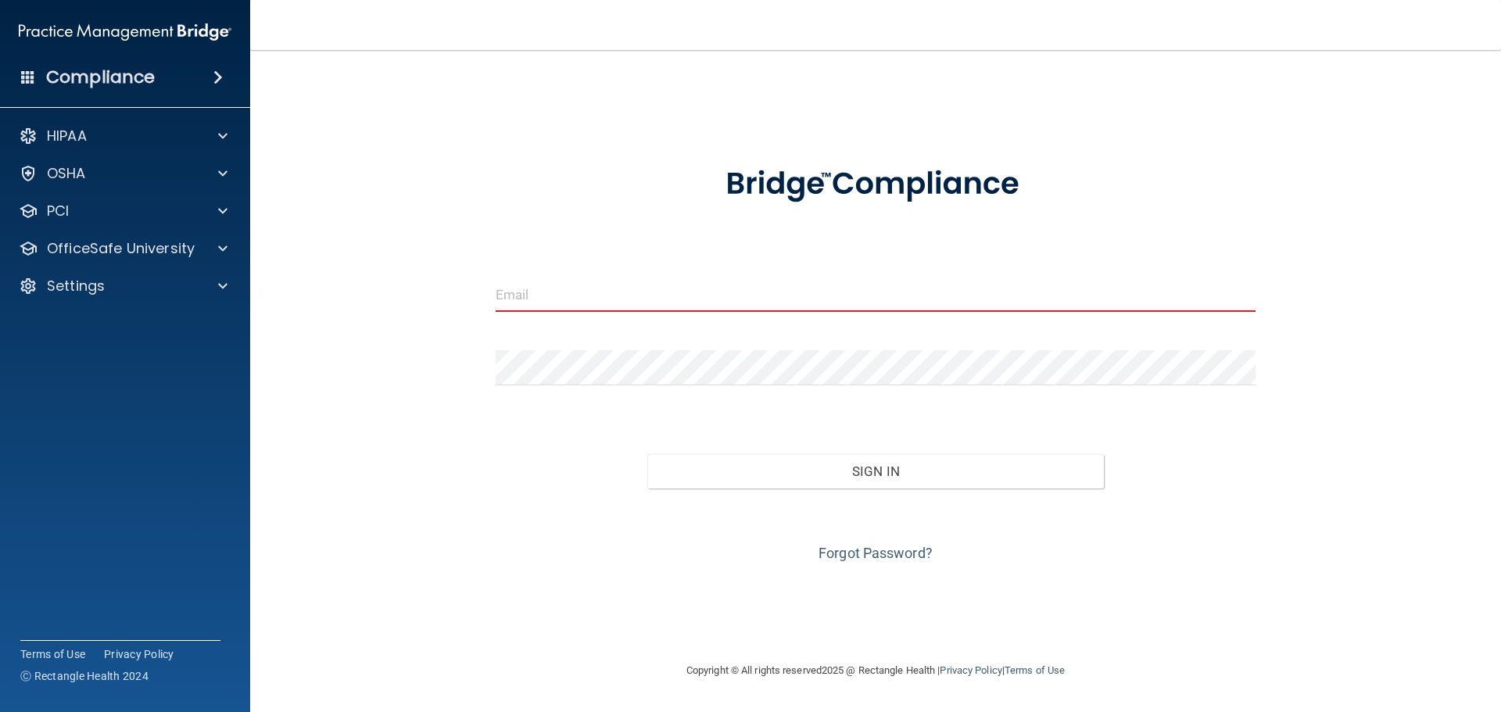
click at [565, 285] on input "email" at bounding box center [876, 294] width 761 height 35
type input "[EMAIL_ADDRESS][DOMAIN_NAME]"
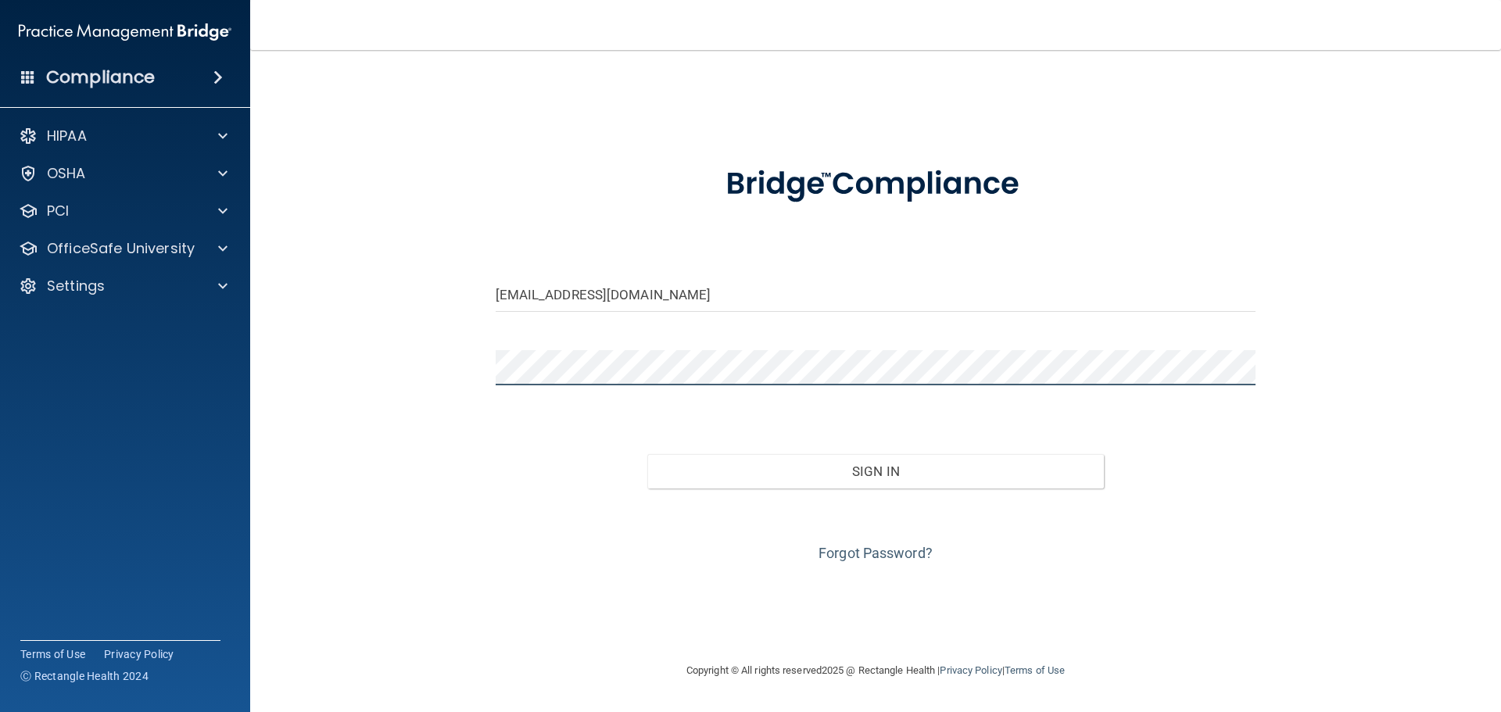
click at [647, 454] on button "Sign In" at bounding box center [875, 471] width 457 height 34
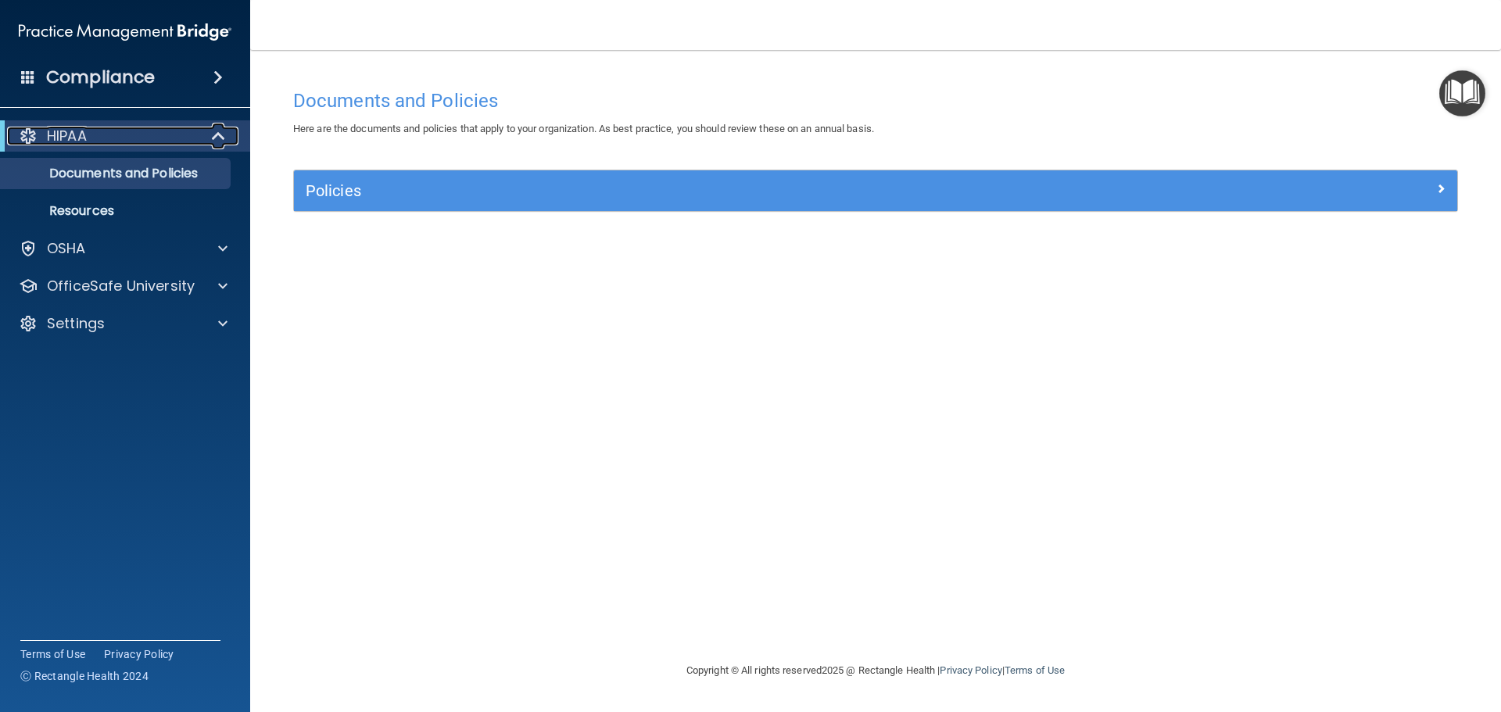
click at [125, 128] on div "HIPAA" at bounding box center [103, 136] width 193 height 19
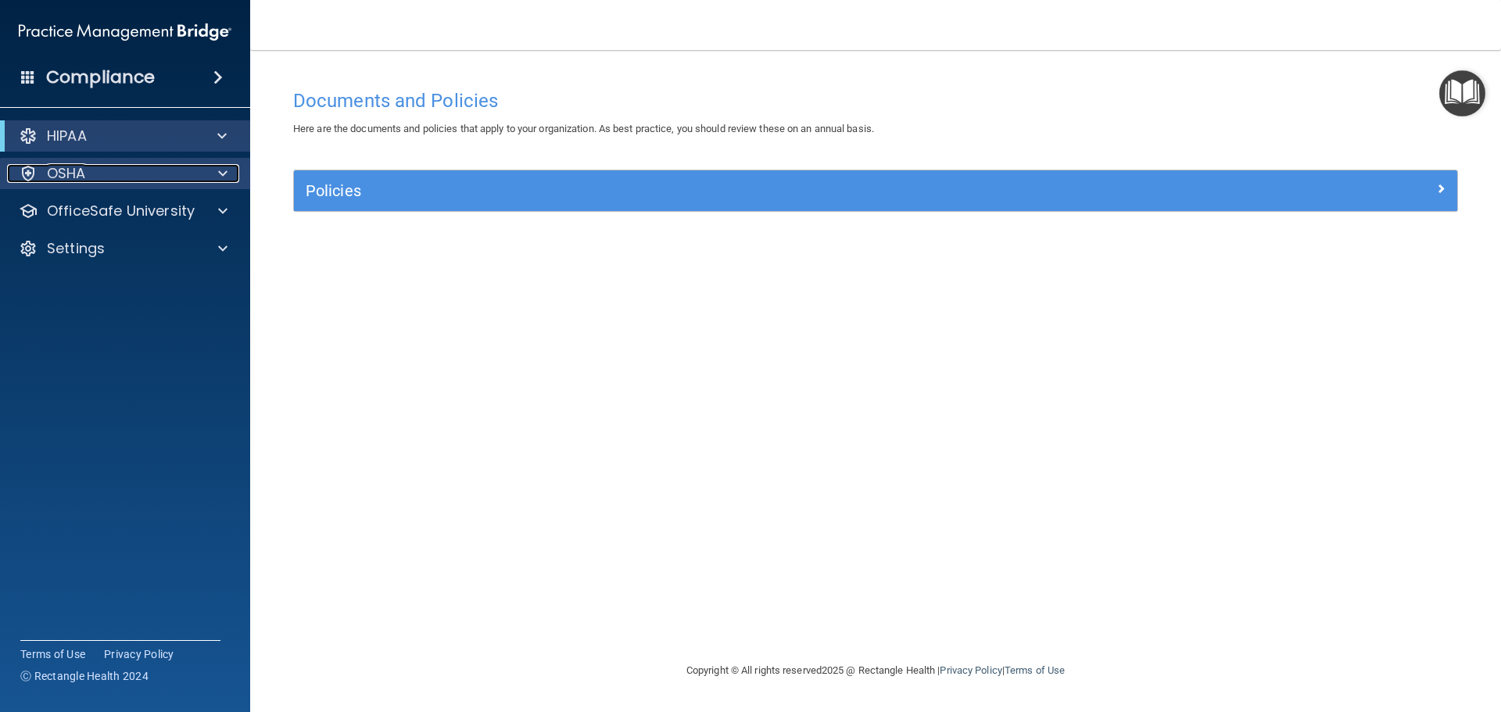
click at [81, 173] on p "OSHA" at bounding box center [66, 173] width 39 height 19
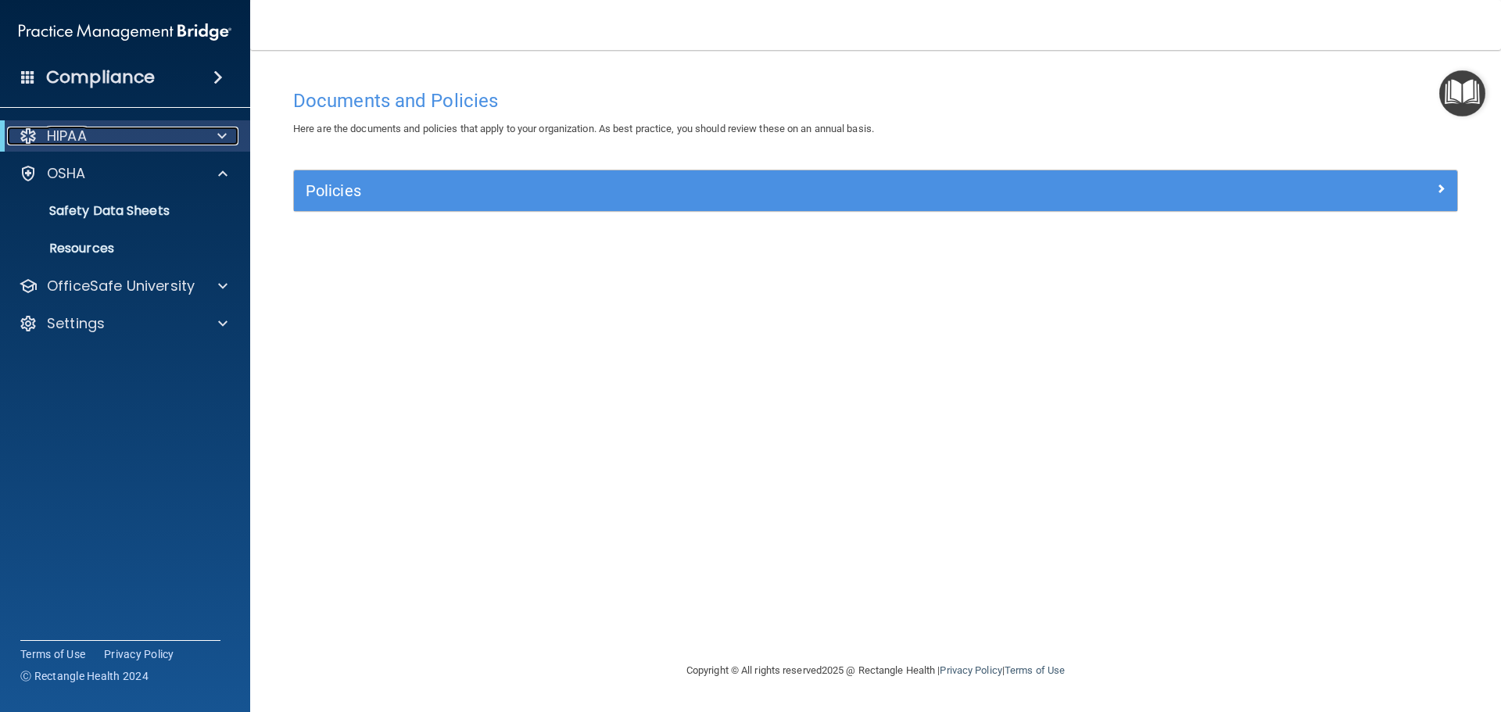
click at [122, 136] on div "HIPAA" at bounding box center [103, 136] width 193 height 19
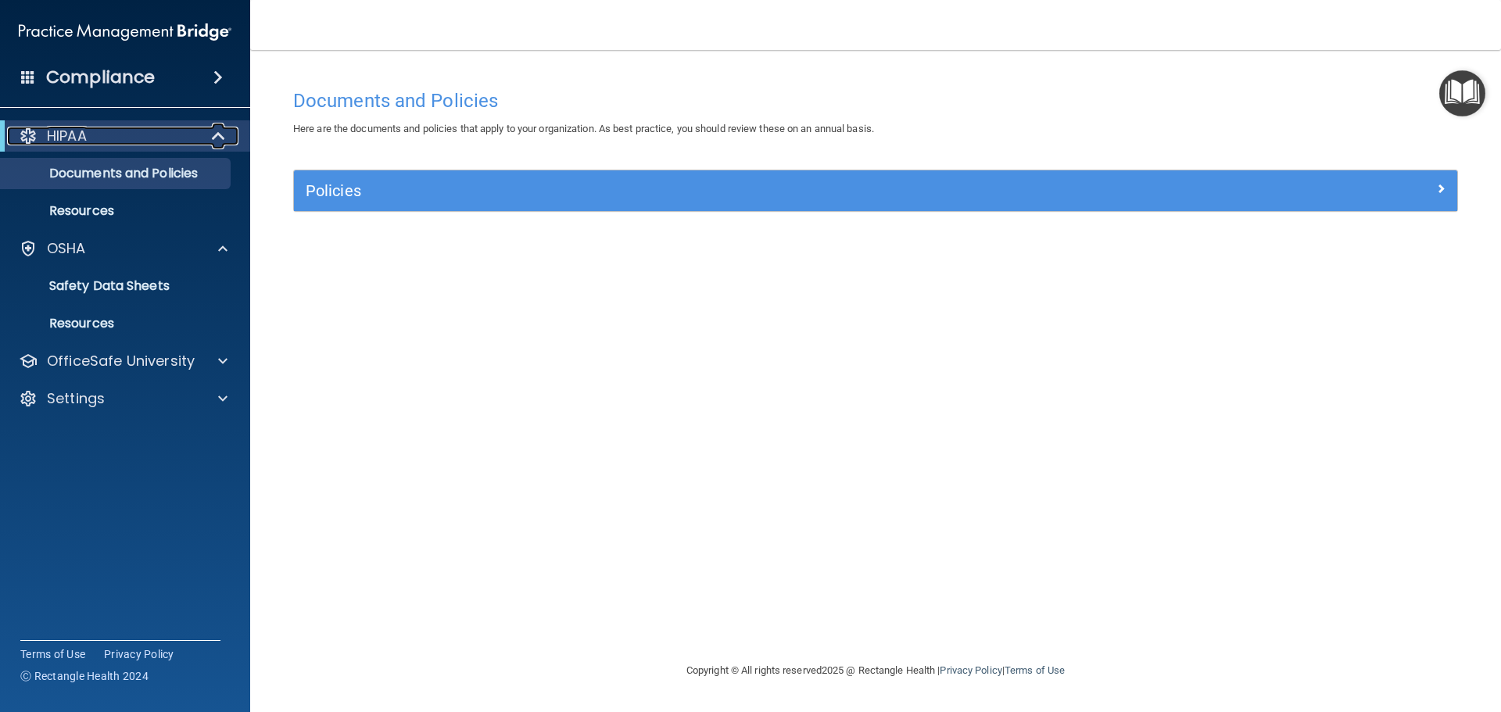
click at [122, 138] on div "HIPAA" at bounding box center [103, 136] width 193 height 19
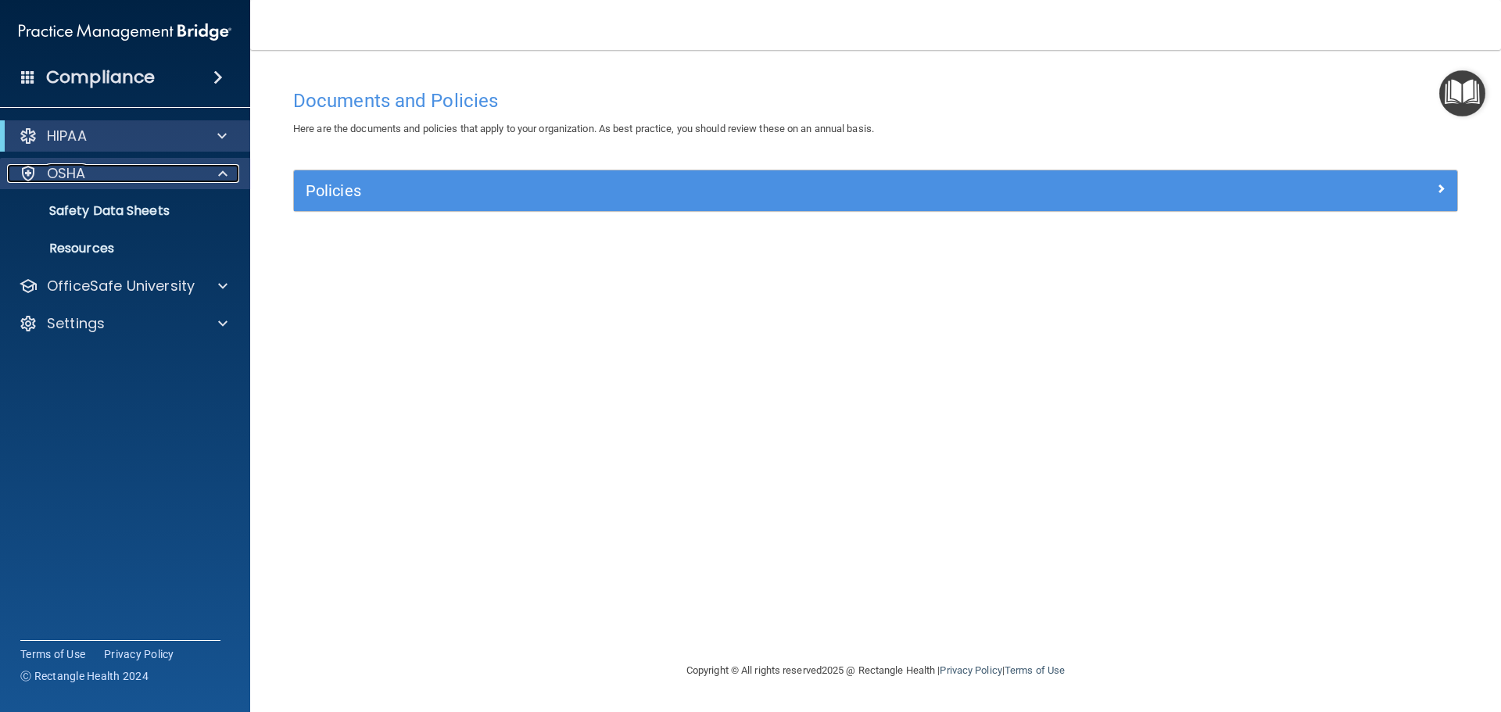
click at [118, 170] on div "OSHA" at bounding box center [104, 173] width 194 height 19
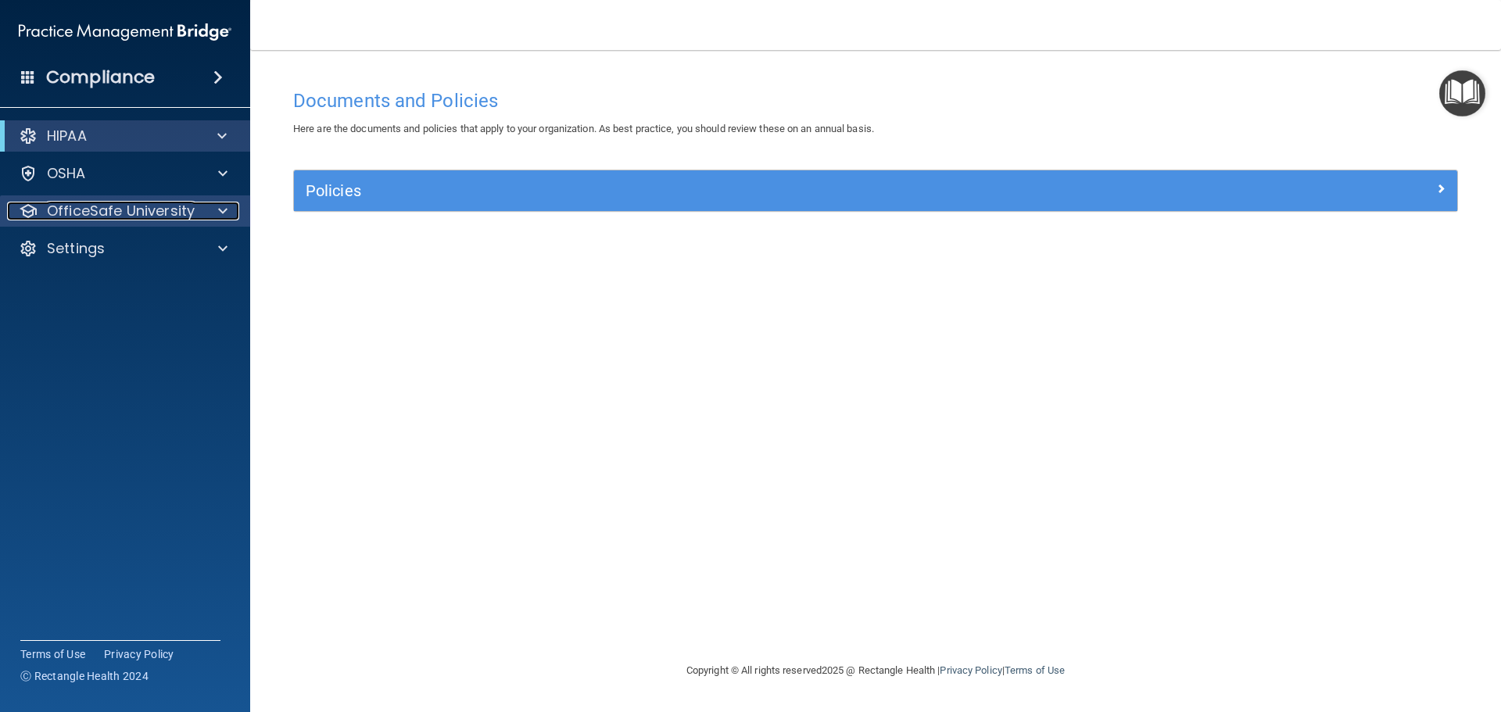
click at [127, 212] on p "OfficeSafe University" at bounding box center [121, 211] width 148 height 19
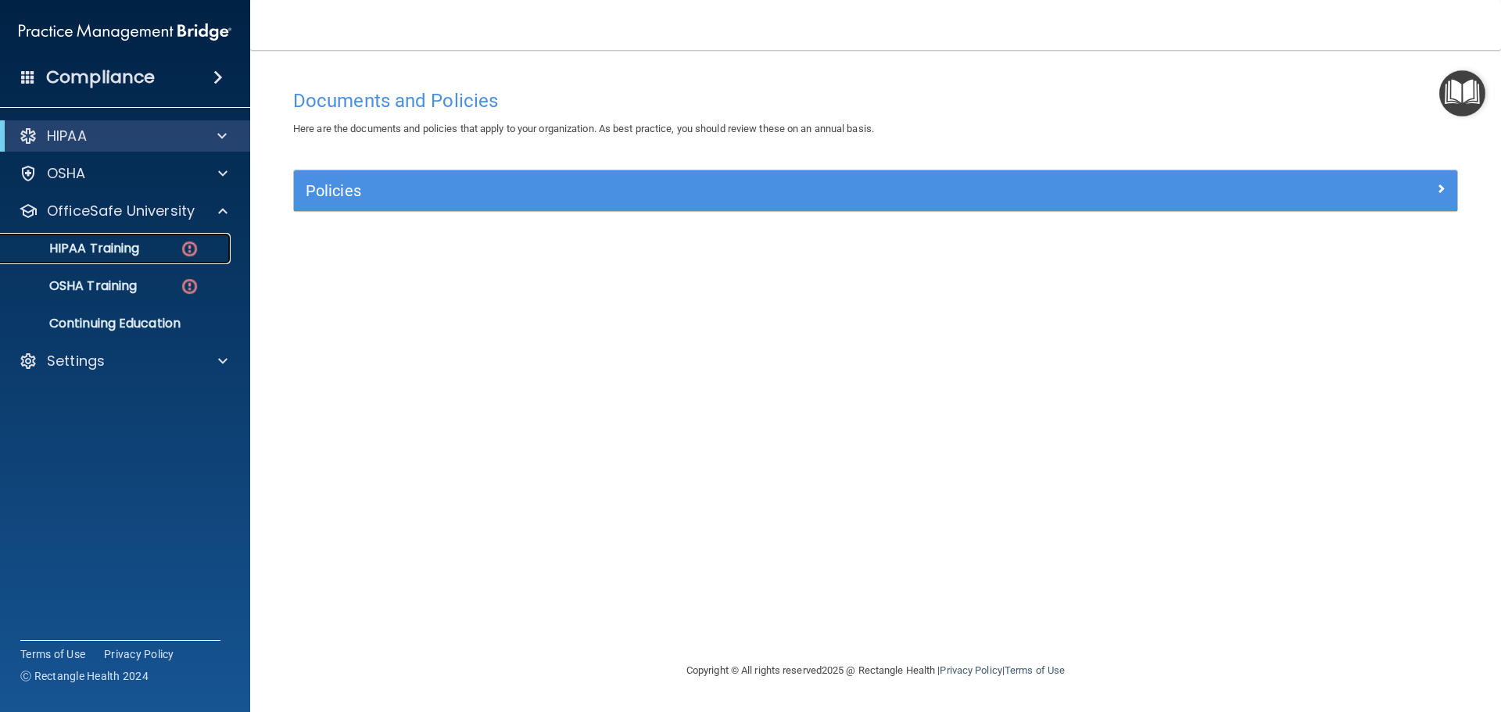
click at [189, 245] on img at bounding box center [190, 249] width 20 height 20
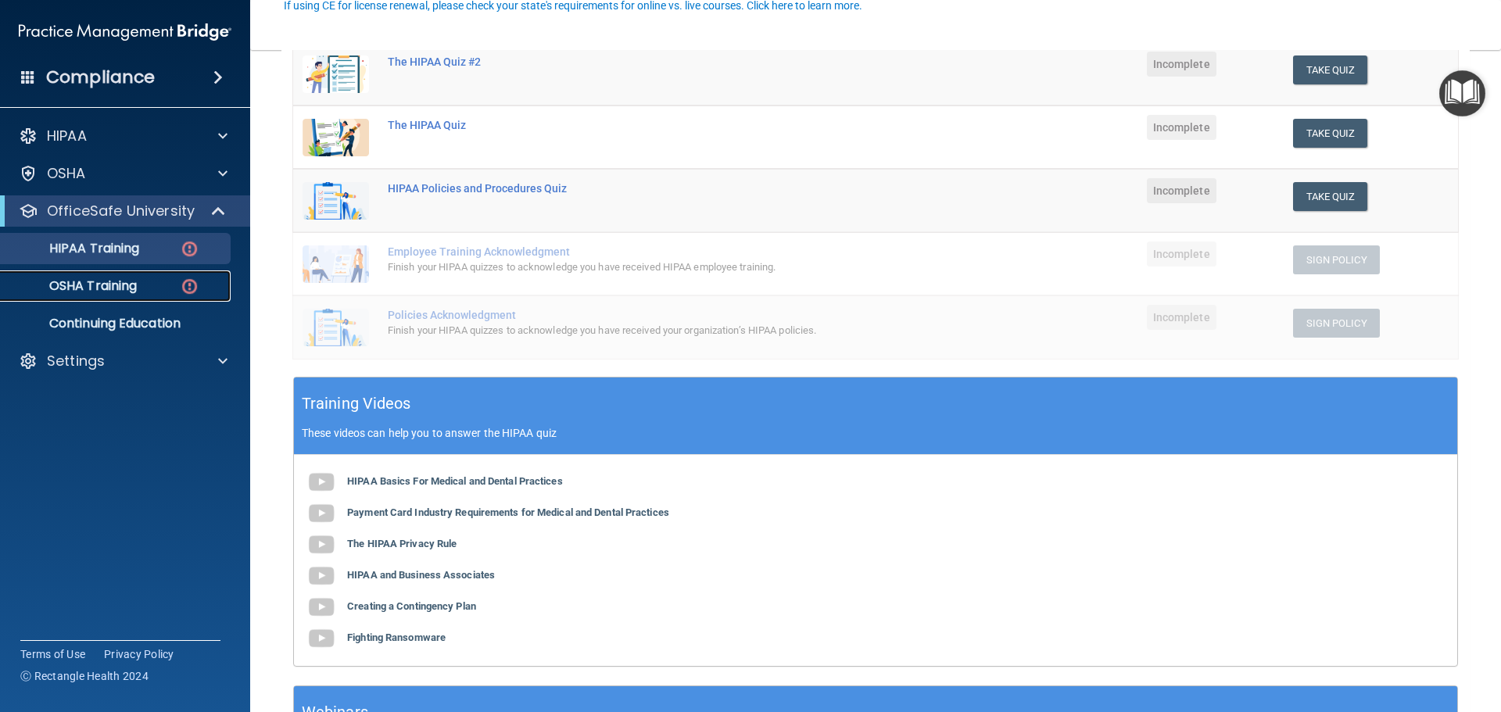
scroll to position [235, 0]
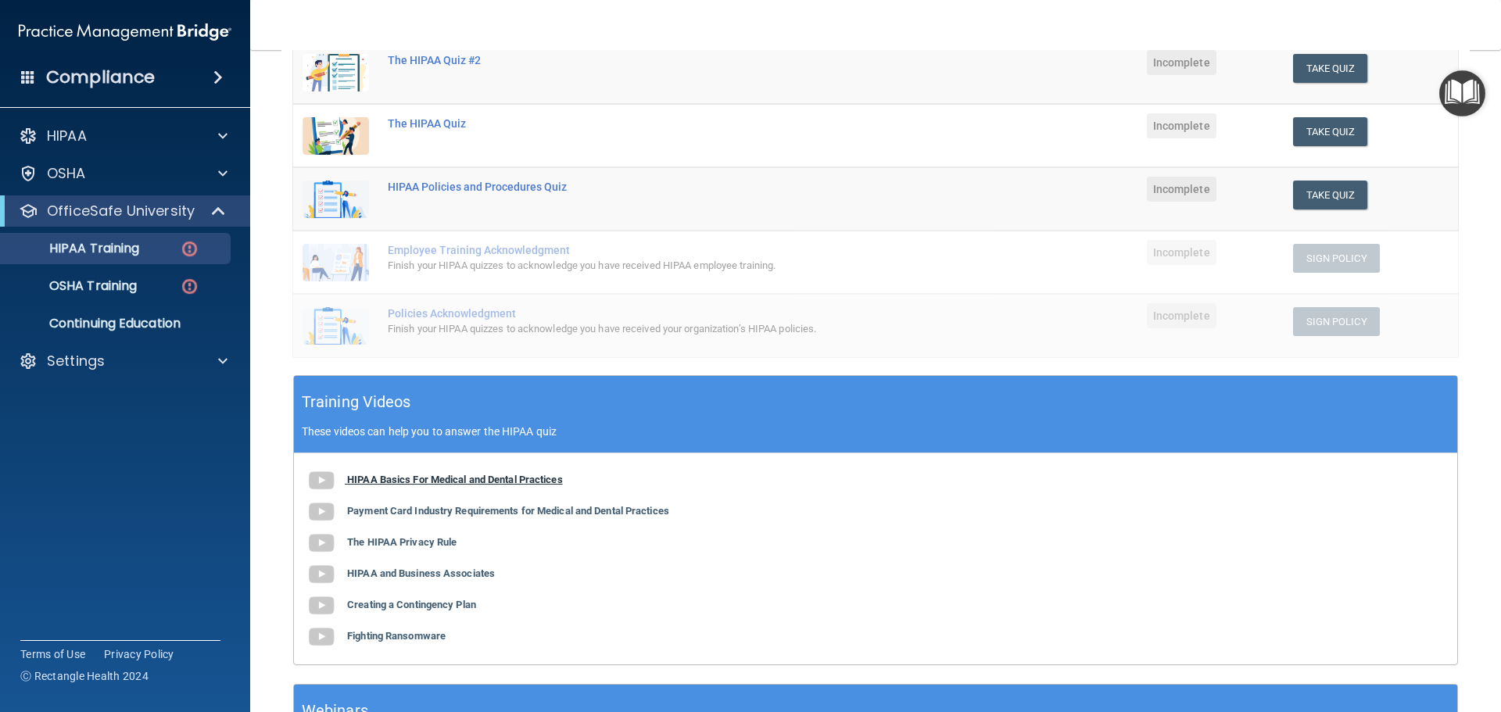
click at [409, 482] on b "HIPAA Basics For Medical and Dental Practices" at bounding box center [455, 480] width 216 height 12
